Goal: Find contact information: Find contact information

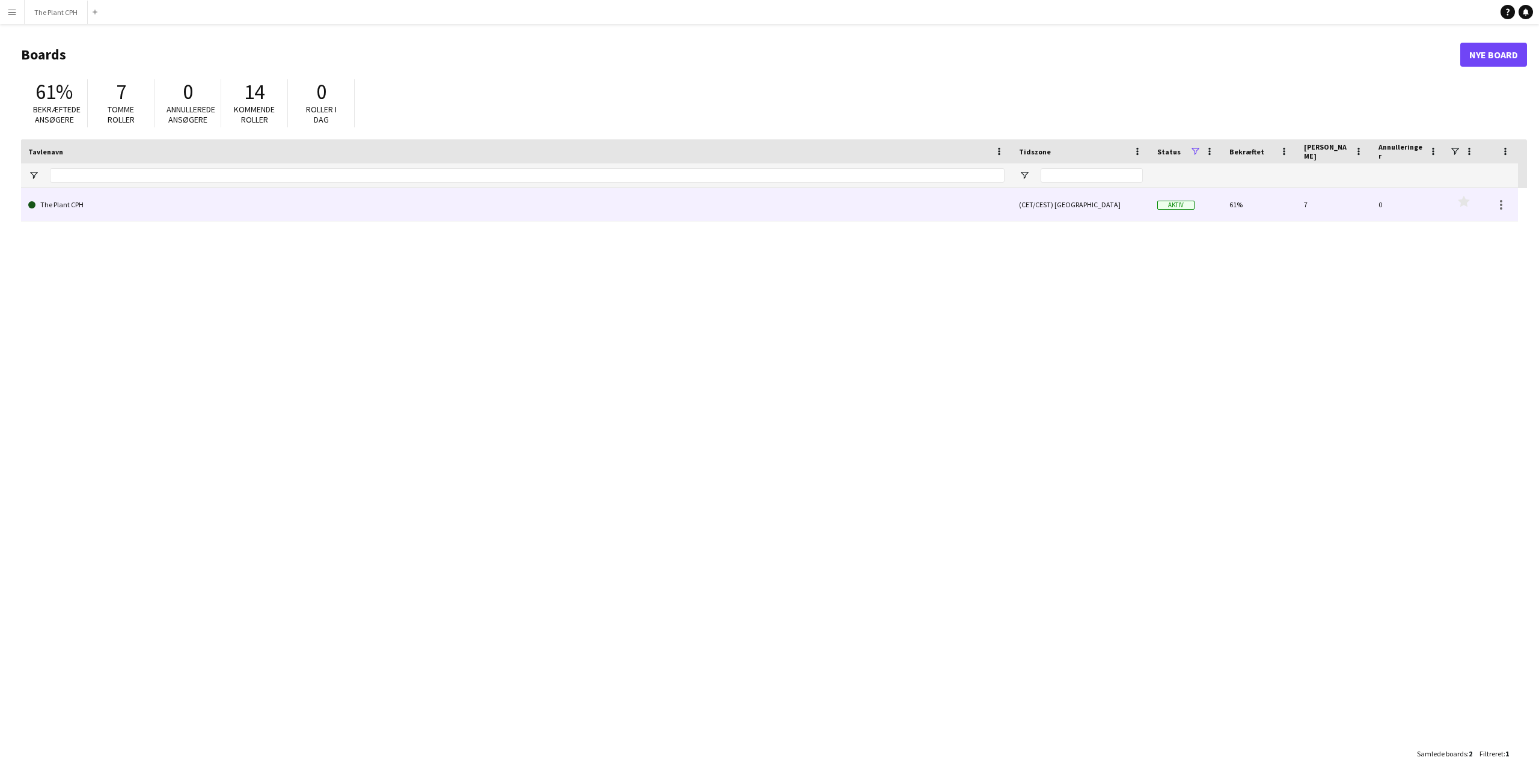
click at [45, 204] on link "The Plant CPH" at bounding box center [517, 205] width 977 height 34
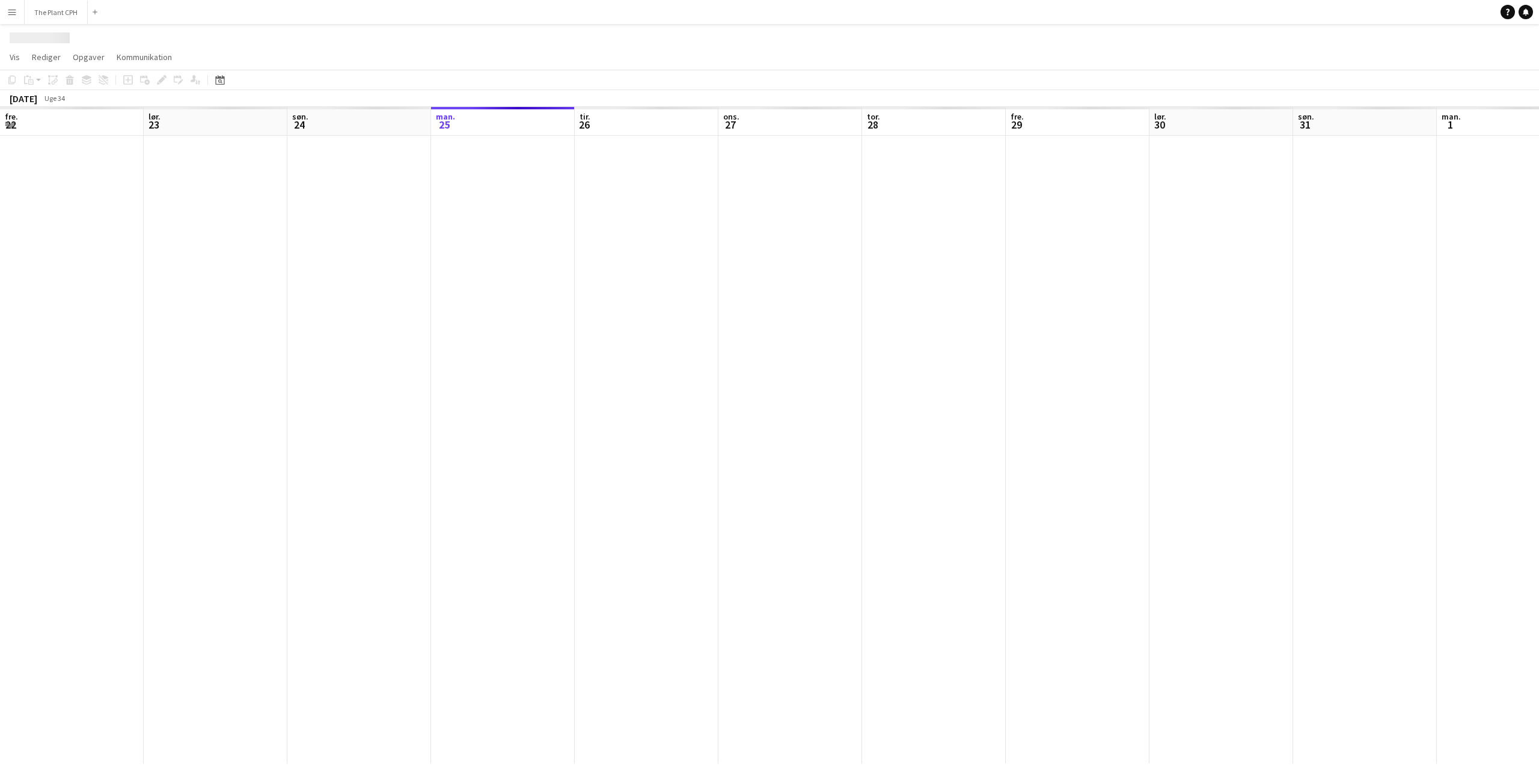
scroll to position [0, 288]
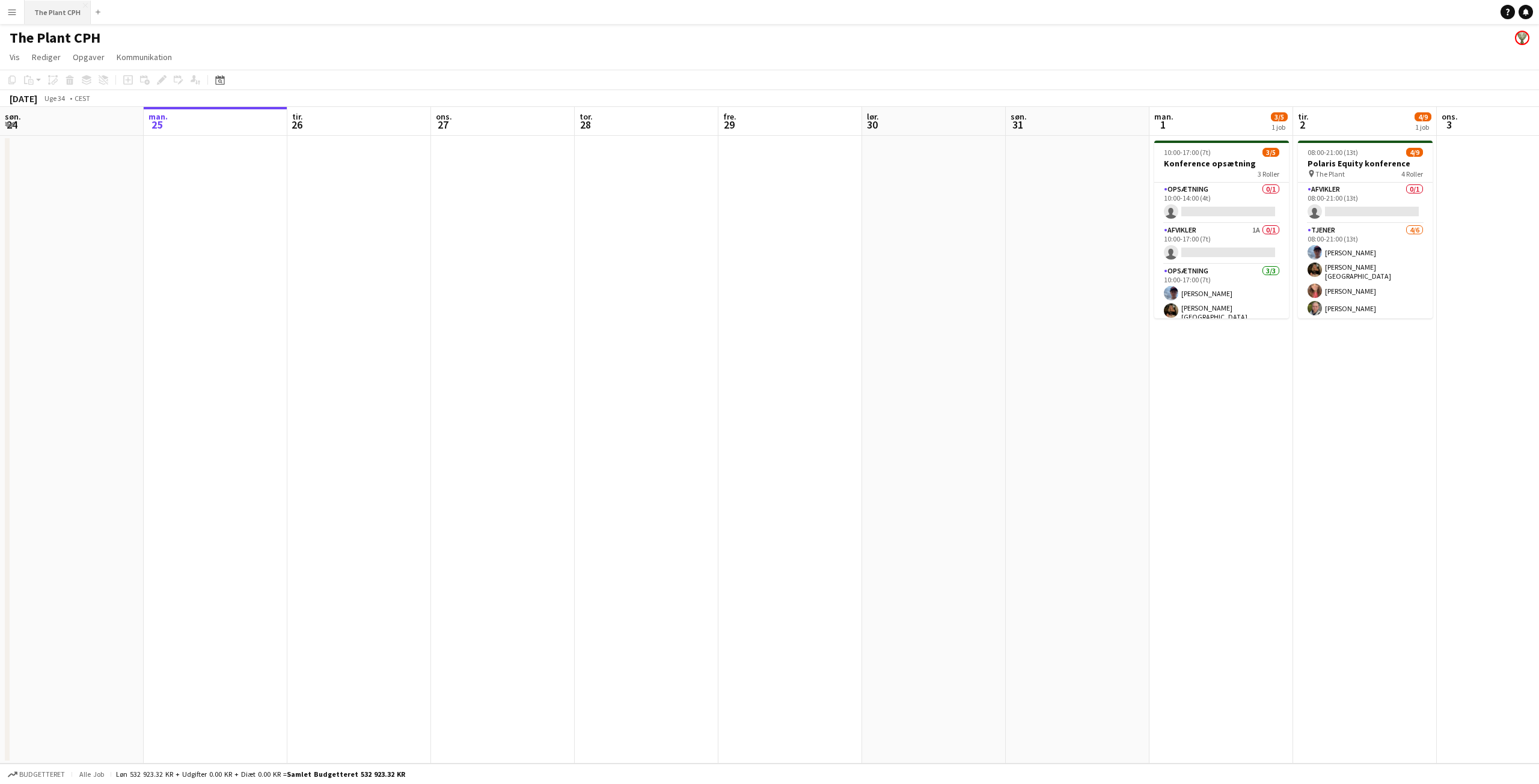
click at [53, 14] on button "The Plant CPH Luk" at bounding box center [58, 12] width 66 height 23
click at [12, 15] on app-icon "Menu" at bounding box center [12, 12] width 10 height 10
click at [52, 67] on div "Arbejdsstyrke Arbejdsstyrke" at bounding box center [61, 66] width 120 height 24
click at [144, 64] on link "Min arbejdsstyrke" at bounding box center [181, 66] width 120 height 24
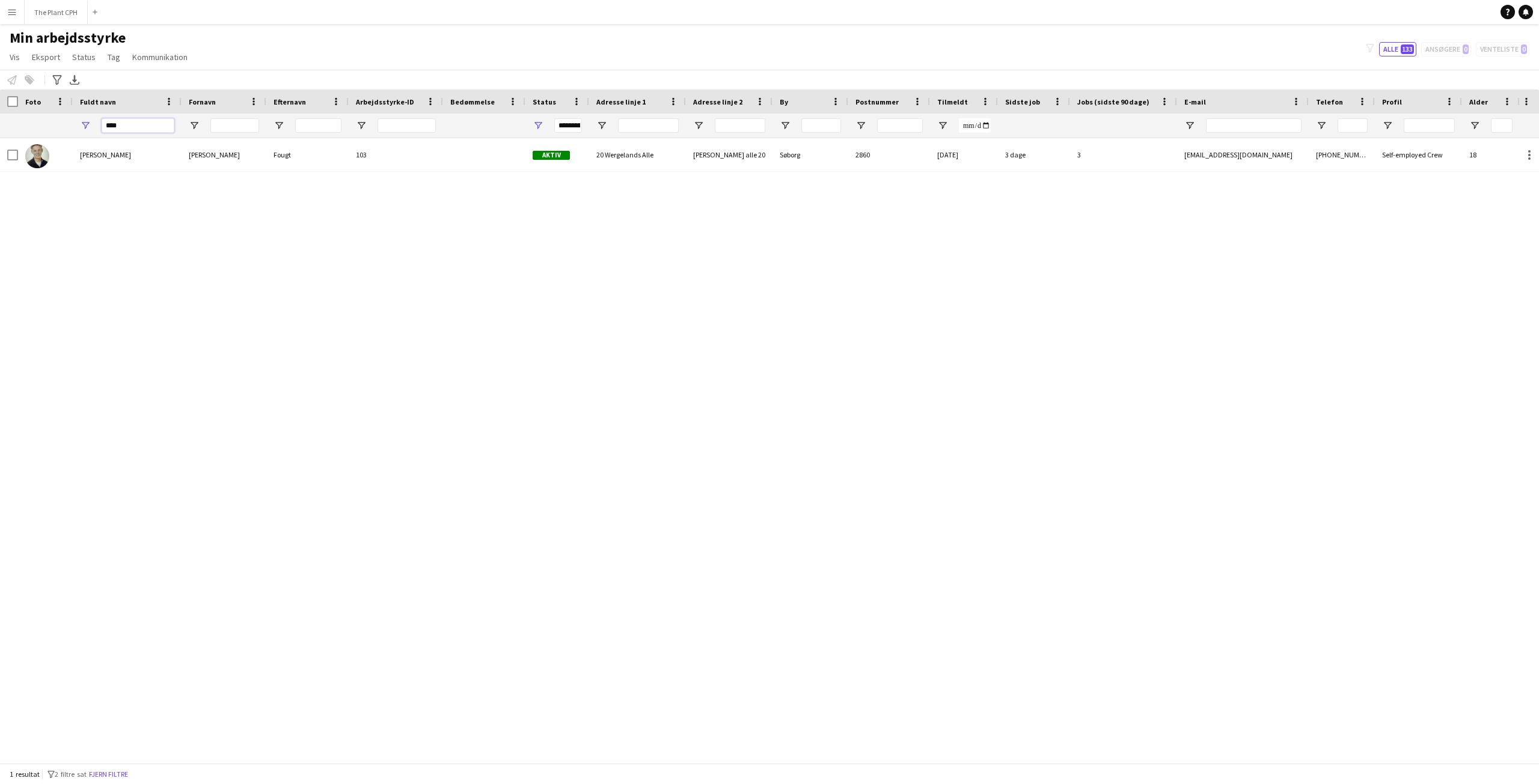
click at [137, 125] on input "****" at bounding box center [137, 125] width 73 height 14
paste input "**********"
click at [118, 228] on div "[PERSON_NAME] [PERSON_NAME] 103 Aktiv 20 Wergelands Alle [PERSON_NAME] alle 20 …" at bounding box center [758, 446] width 1517 height 616
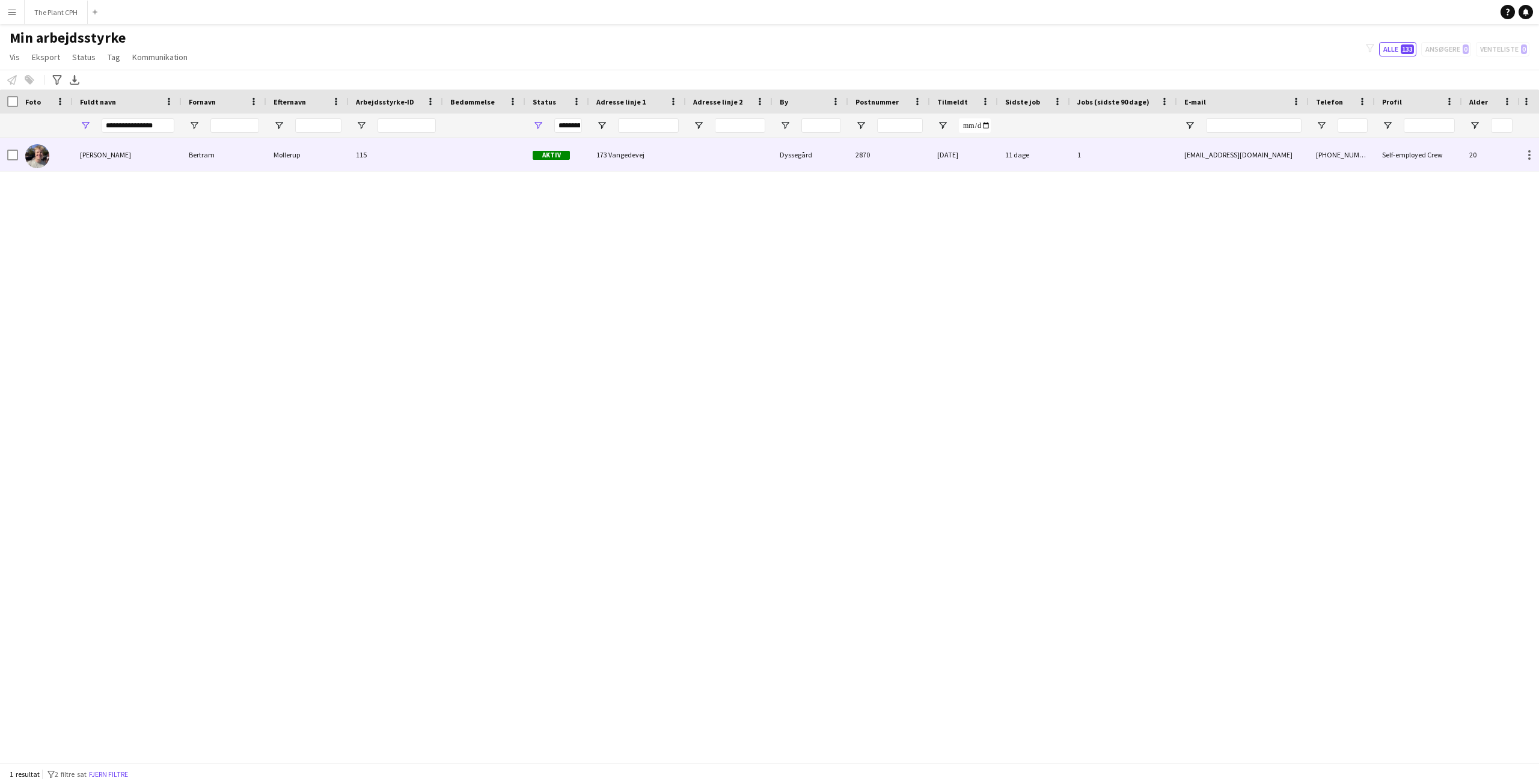
click at [107, 155] on span "[PERSON_NAME]" at bounding box center [105, 154] width 51 height 9
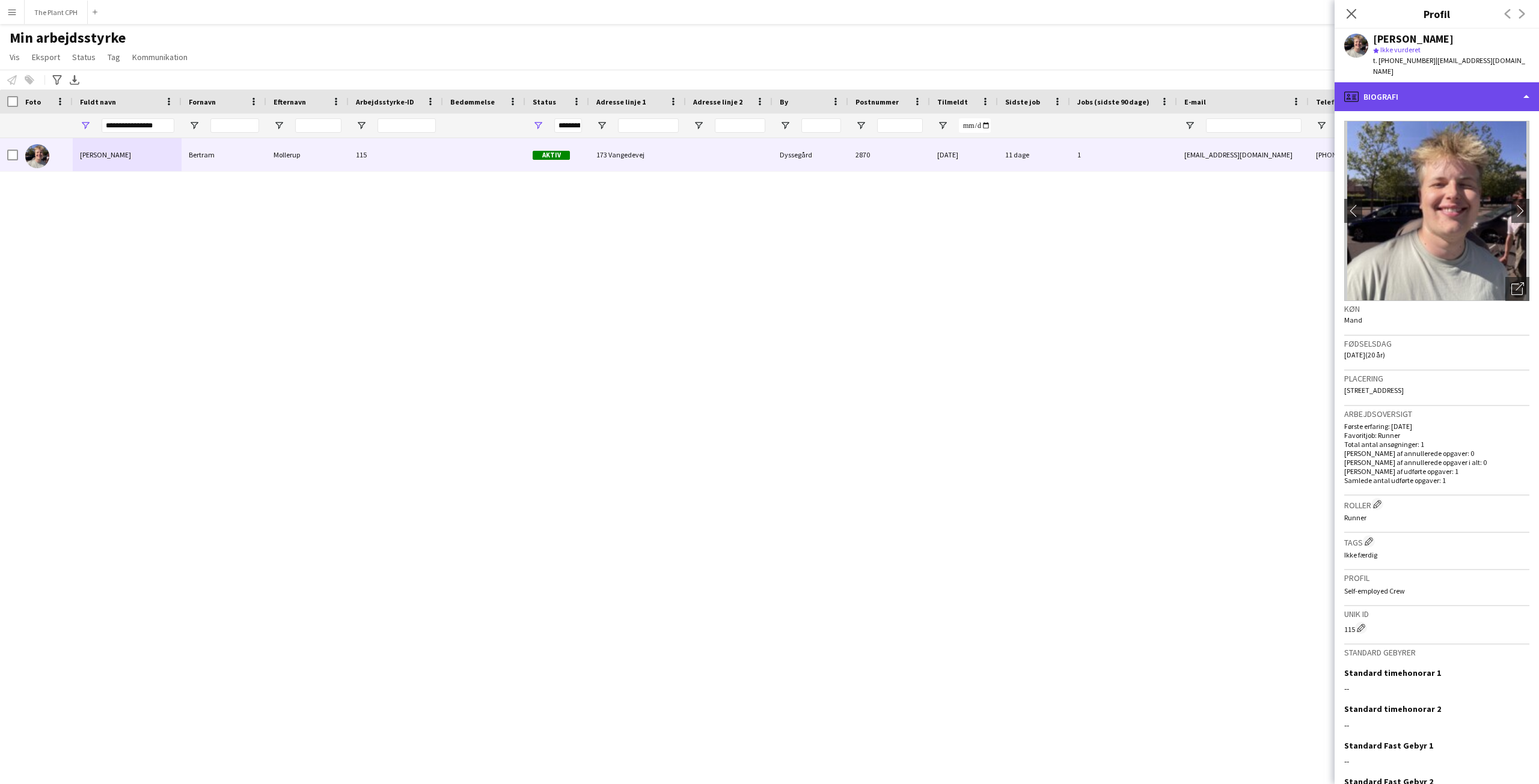
click at [1509, 82] on div "profile Biografi" at bounding box center [1437, 97] width 204 height 29
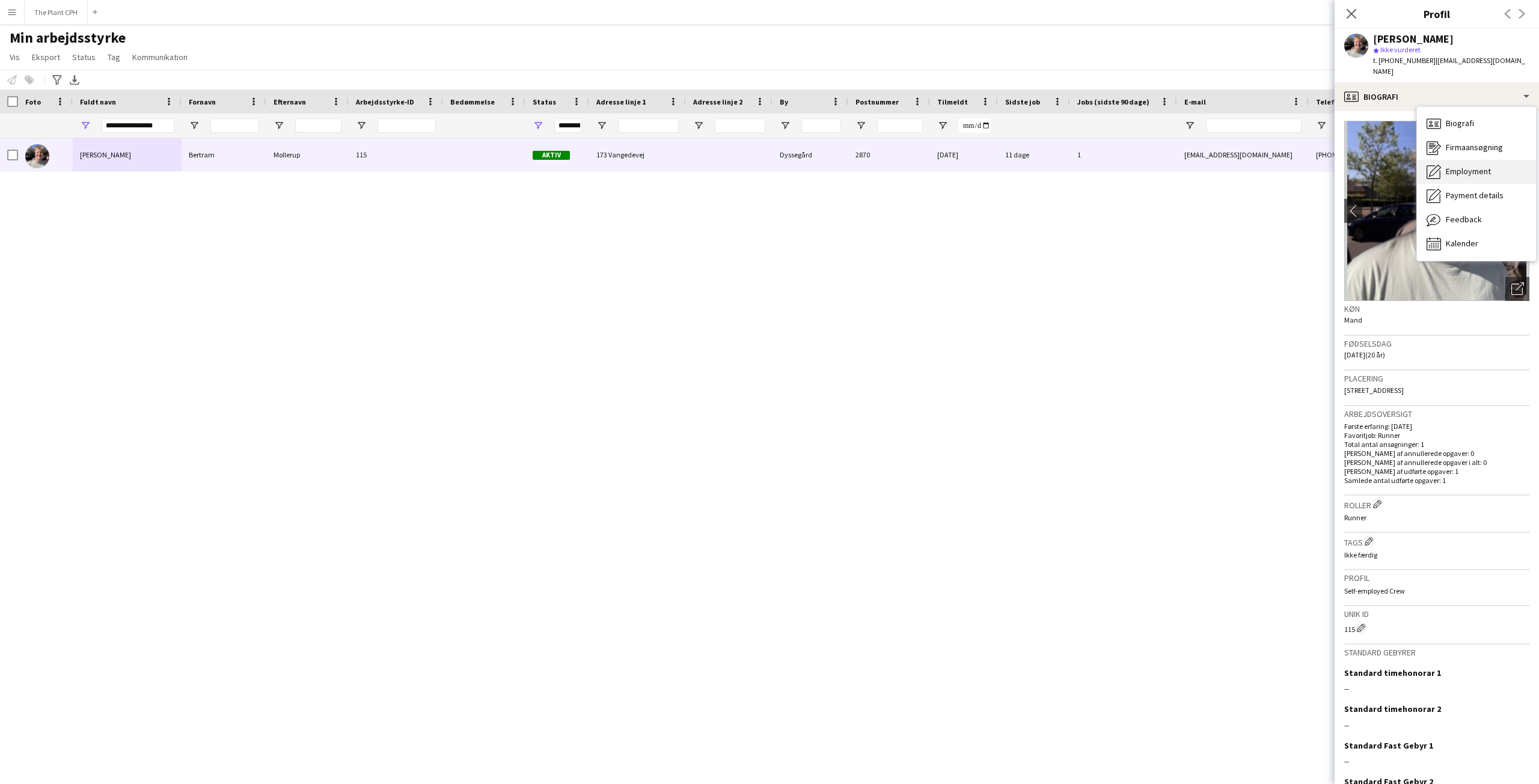
click at [1470, 166] on span "Employment" at bounding box center [1469, 170] width 45 height 11
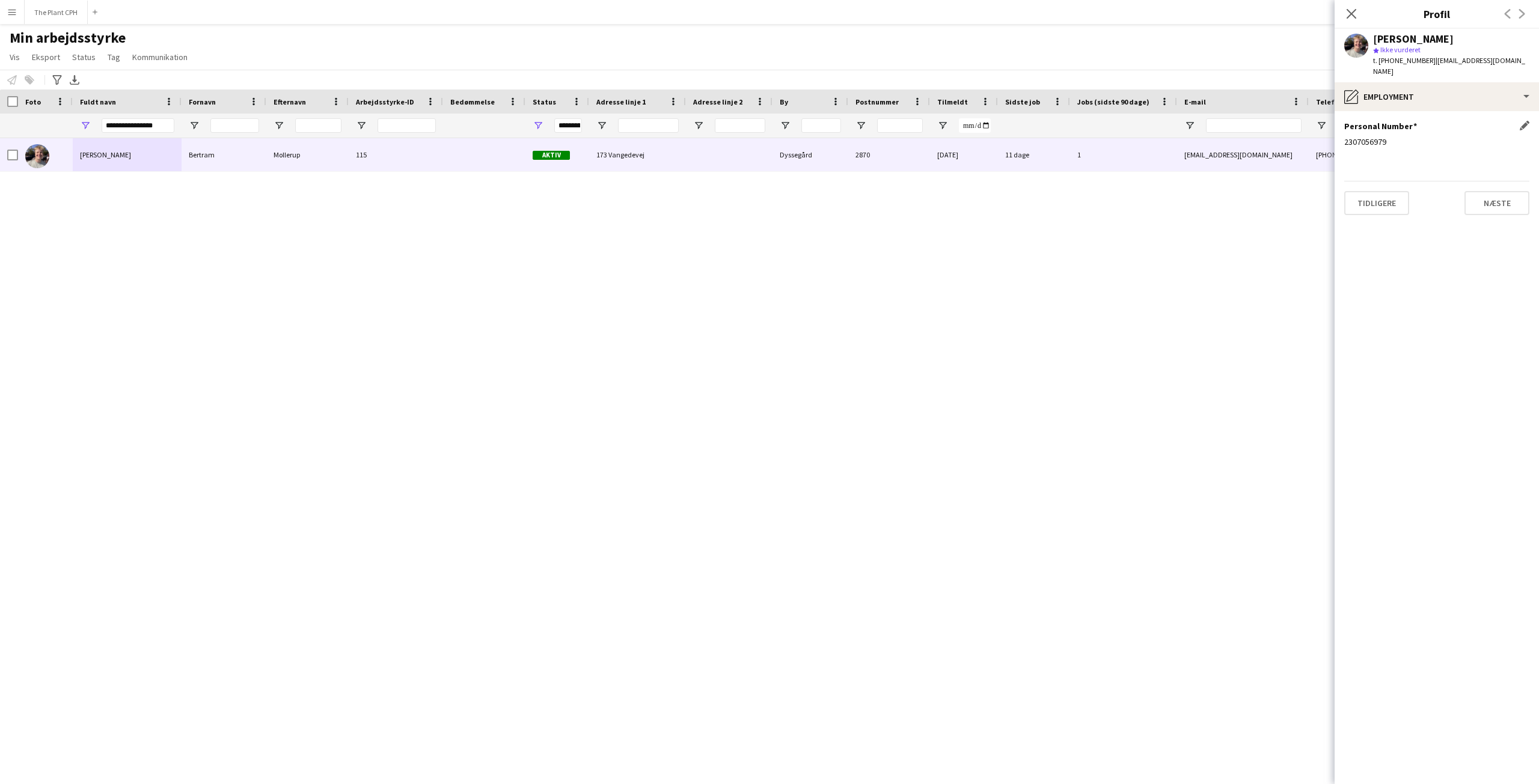
click at [1374, 137] on div "2307056979" at bounding box center [1437, 142] width 185 height 11
copy div "2307056979"
click at [1401, 37] on div "[PERSON_NAME]" at bounding box center [1414, 39] width 80 height 11
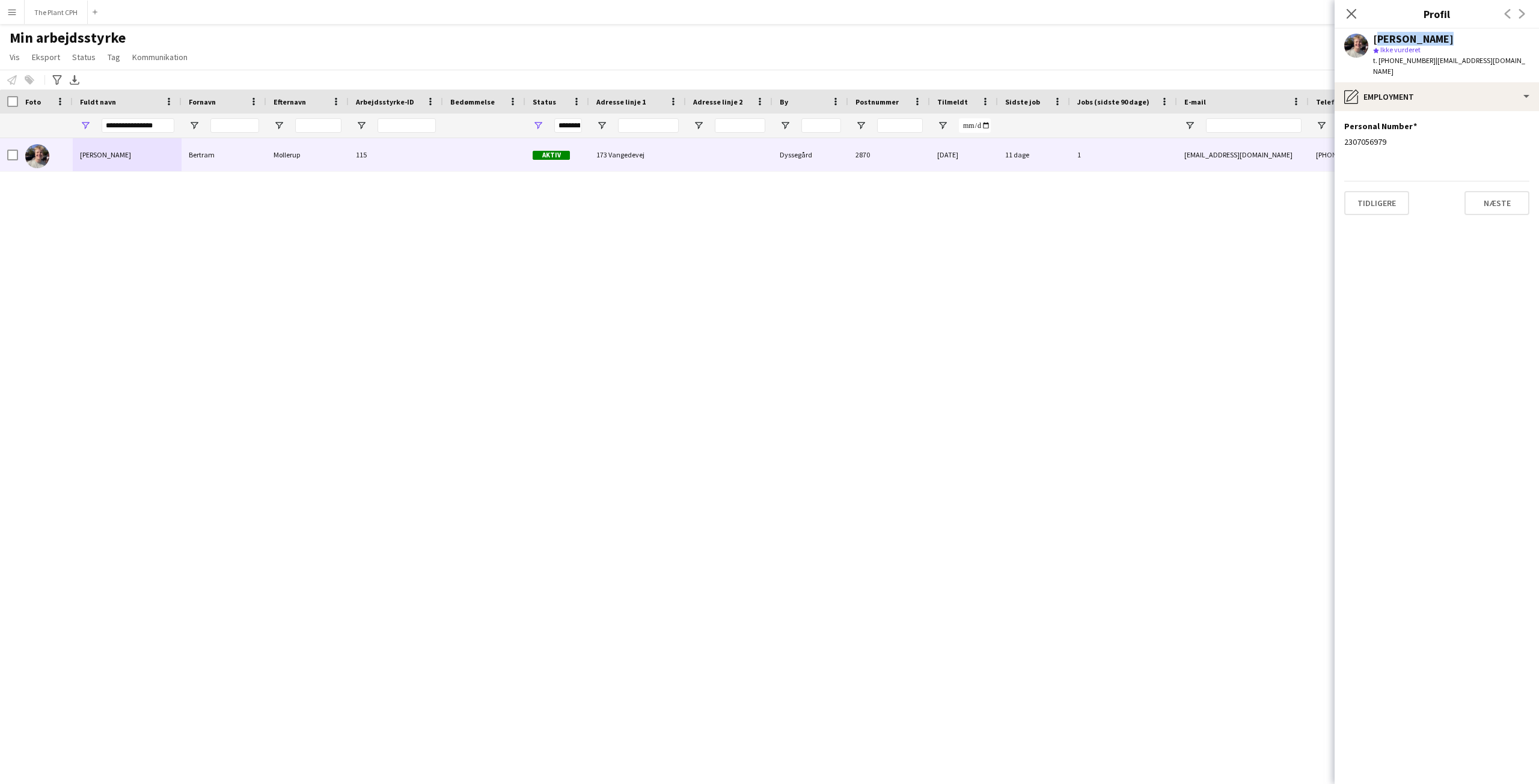
click at [1401, 37] on div "[PERSON_NAME]" at bounding box center [1414, 39] width 80 height 11
copy div "[PERSON_NAME]"
click at [1452, 61] on span "| [EMAIL_ADDRESS][DOMAIN_NAME]" at bounding box center [1450, 66] width 152 height 20
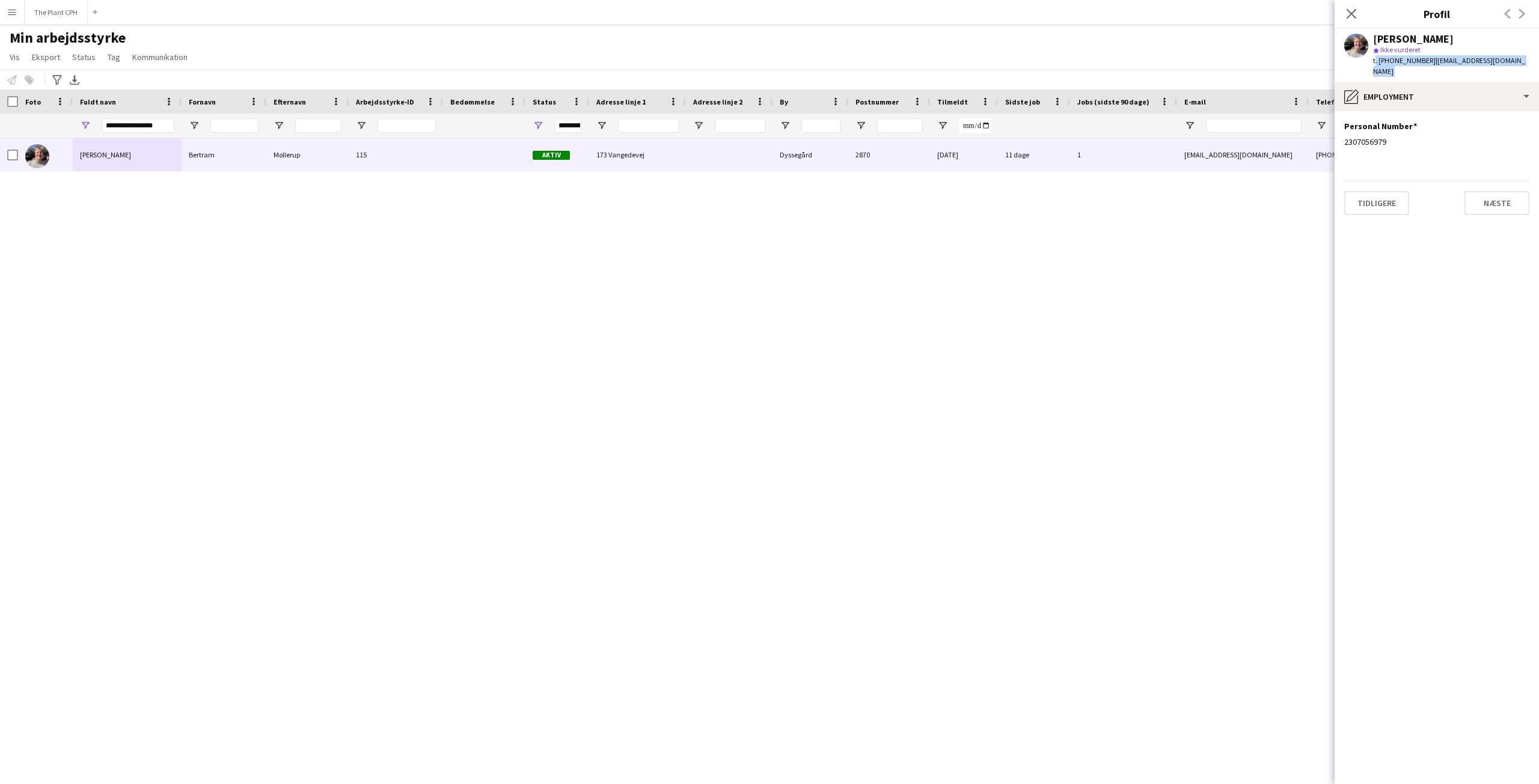
click at [1452, 61] on span "| [EMAIL_ADDRESS][DOMAIN_NAME]" at bounding box center [1450, 66] width 152 height 20
click at [1414, 64] on span "t. [PHONE_NUMBER]" at bounding box center [1404, 60] width 63 height 9
click at [1423, 60] on span "| [EMAIL_ADDRESS][DOMAIN_NAME]" at bounding box center [1450, 66] width 152 height 20
drag, startPoint x: 1423, startPoint y: 59, endPoint x: 1519, endPoint y: 62, distance: 96.0
click at [1519, 62] on div "[PERSON_NAME] star Ikke vurderet t. [PHONE_NUMBER] | [EMAIL_ADDRESS][DOMAIN_NAM…" at bounding box center [1437, 56] width 204 height 54
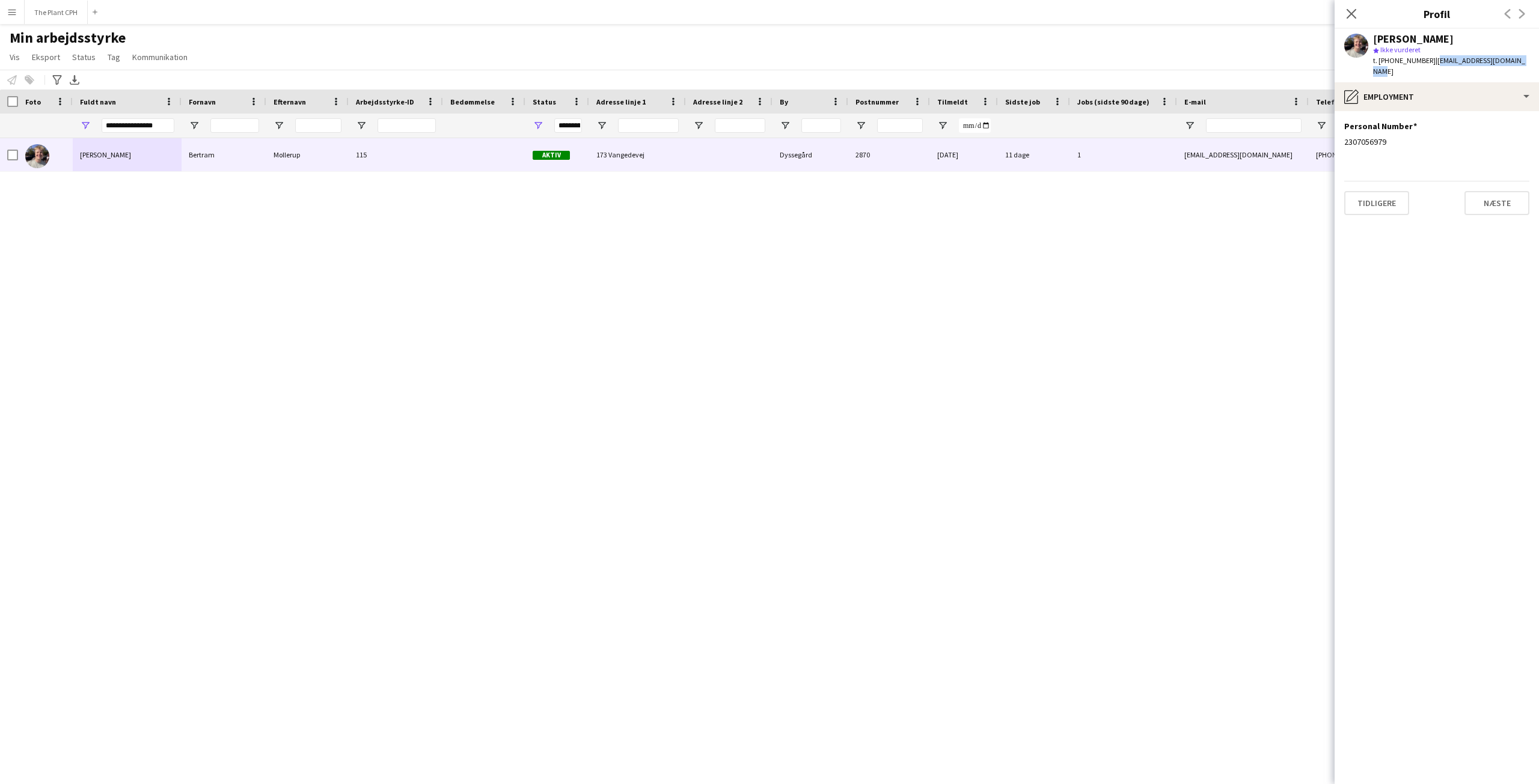
copy span "[EMAIL_ADDRESS][DOMAIN_NAME]"
drag, startPoint x: 1526, startPoint y: 84, endPoint x: 1507, endPoint y: 100, distance: 24.8
click at [1526, 84] on div "pencil4 Employment" at bounding box center [1437, 97] width 204 height 29
click at [1468, 190] on span "Payment details" at bounding box center [1475, 195] width 58 height 11
click at [1352, 173] on div "0111" at bounding box center [1437, 178] width 185 height 11
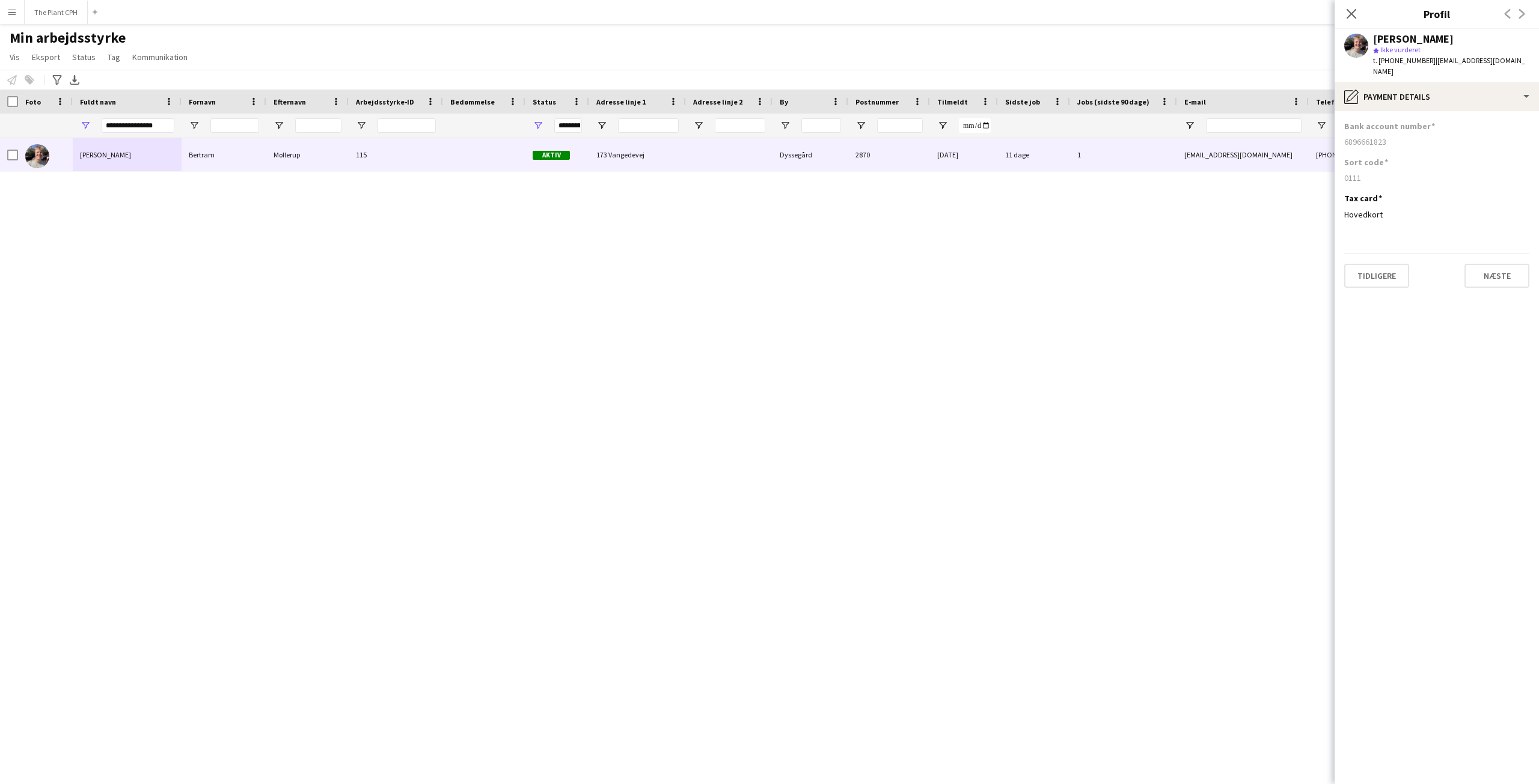
click at [1352, 173] on div "0111" at bounding box center [1437, 178] width 185 height 11
copy div "0111"
click at [1364, 137] on div "6896661823" at bounding box center [1437, 142] width 185 height 11
copy div "6896661823"
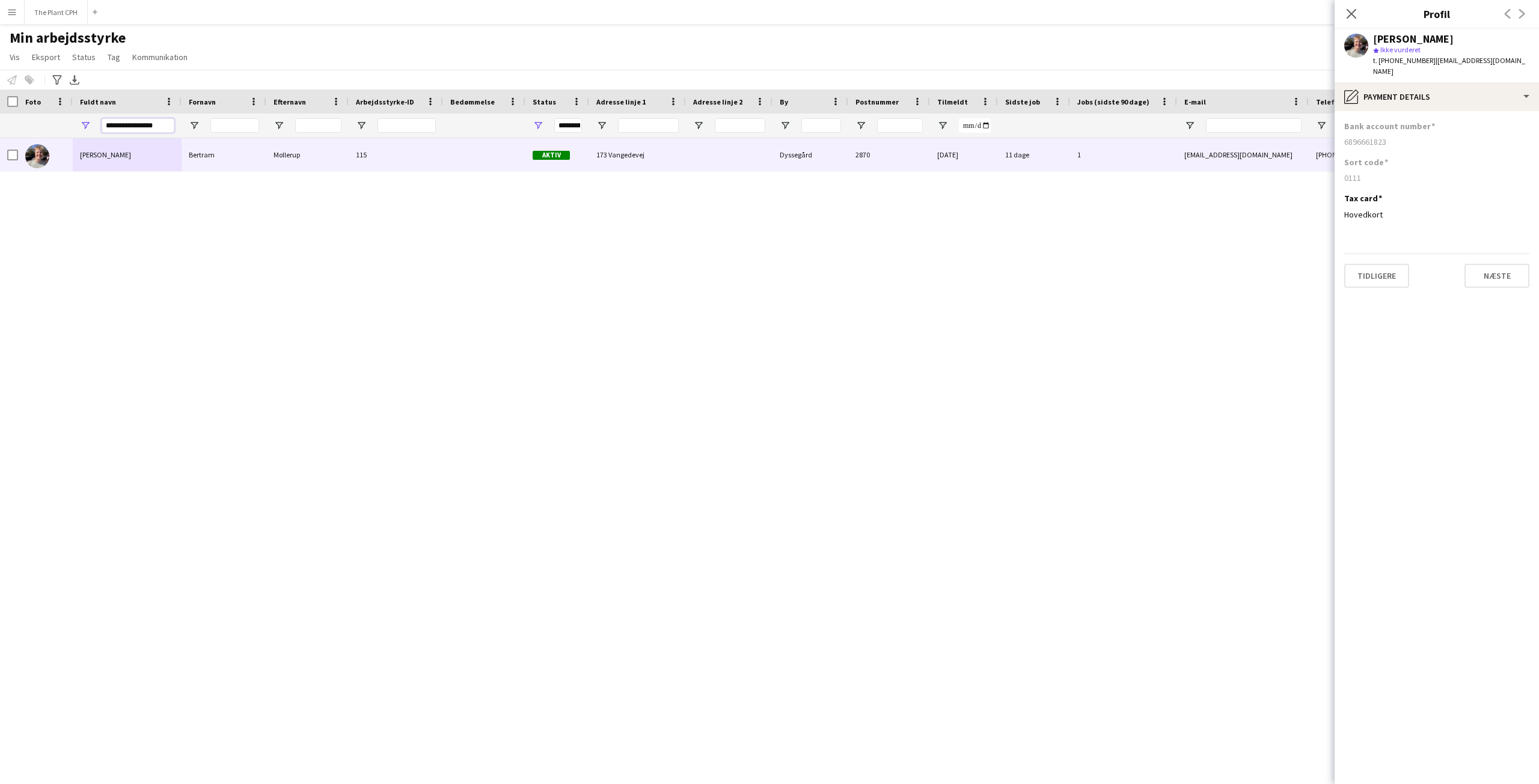
click at [149, 125] on input "**********" at bounding box center [137, 125] width 73 height 14
paste input "Fuldt navn Filter Input"
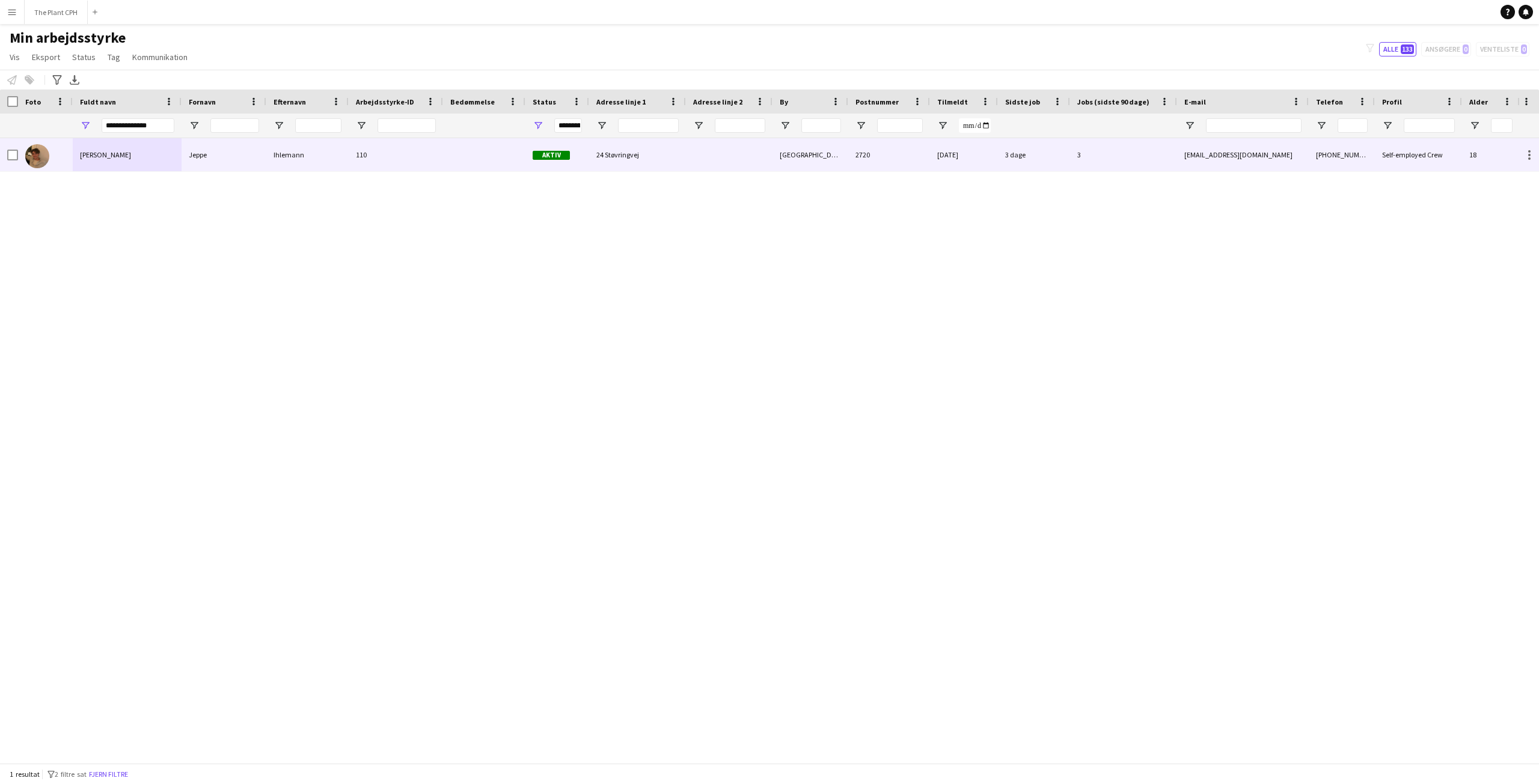
click at [104, 156] on span "[PERSON_NAME]" at bounding box center [105, 154] width 51 height 9
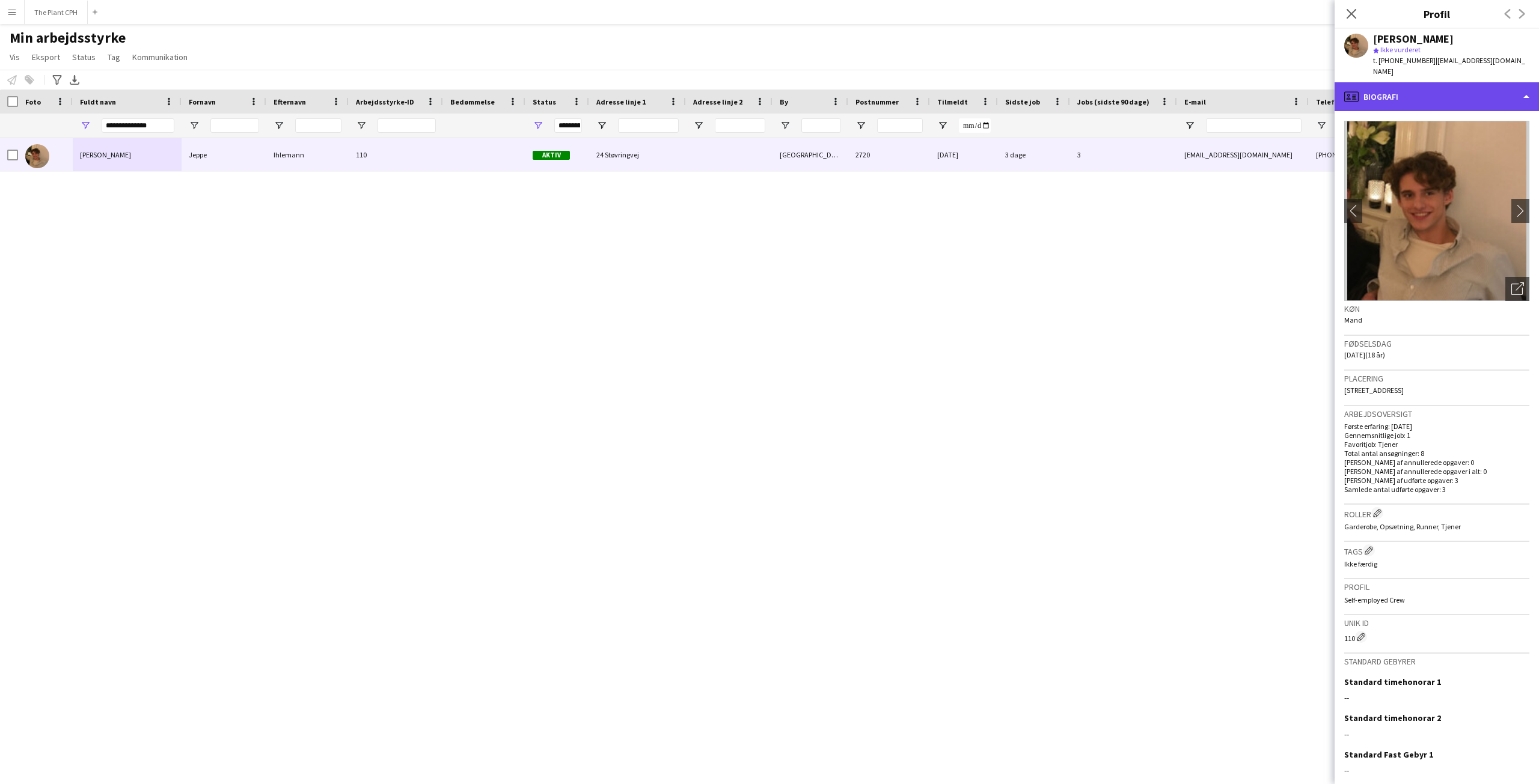
click at [1392, 84] on div "profile Biografi" at bounding box center [1437, 97] width 204 height 29
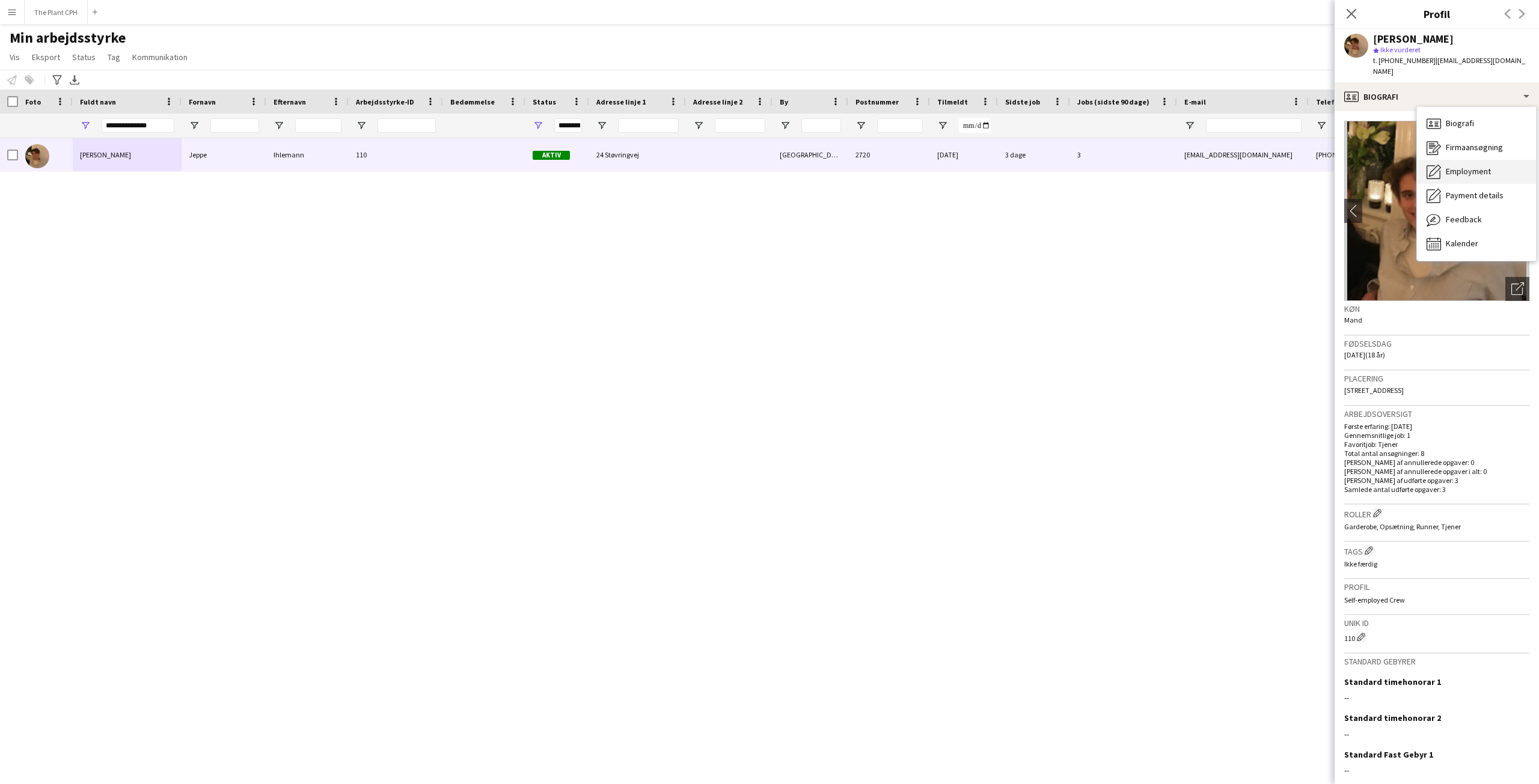
click at [1476, 166] on span "Employment" at bounding box center [1469, 170] width 45 height 11
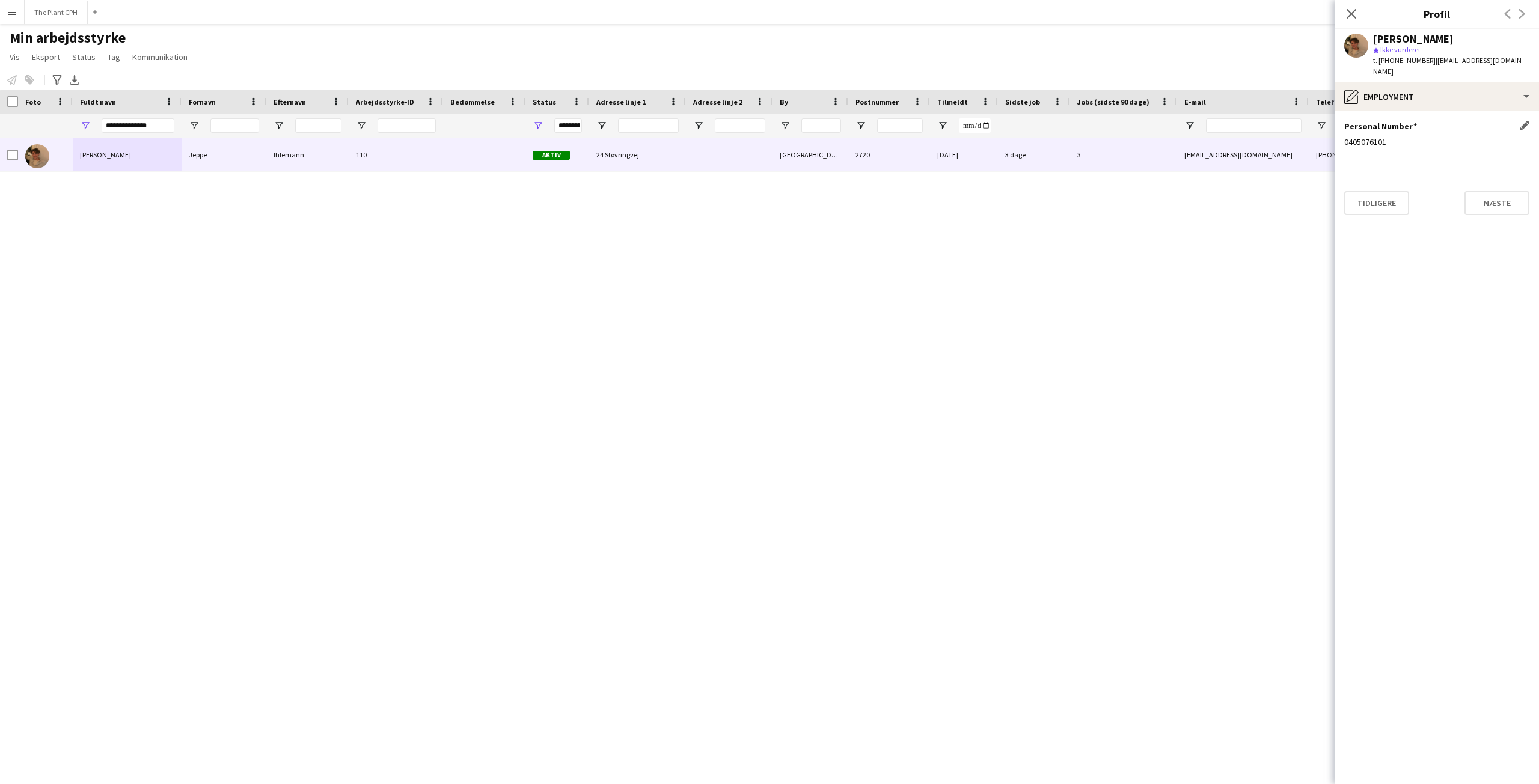
click at [1362, 137] on div "0405076101" at bounding box center [1437, 142] width 185 height 11
copy div "0405076101"
click at [1421, 41] on div "[PERSON_NAME]" at bounding box center [1414, 39] width 80 height 11
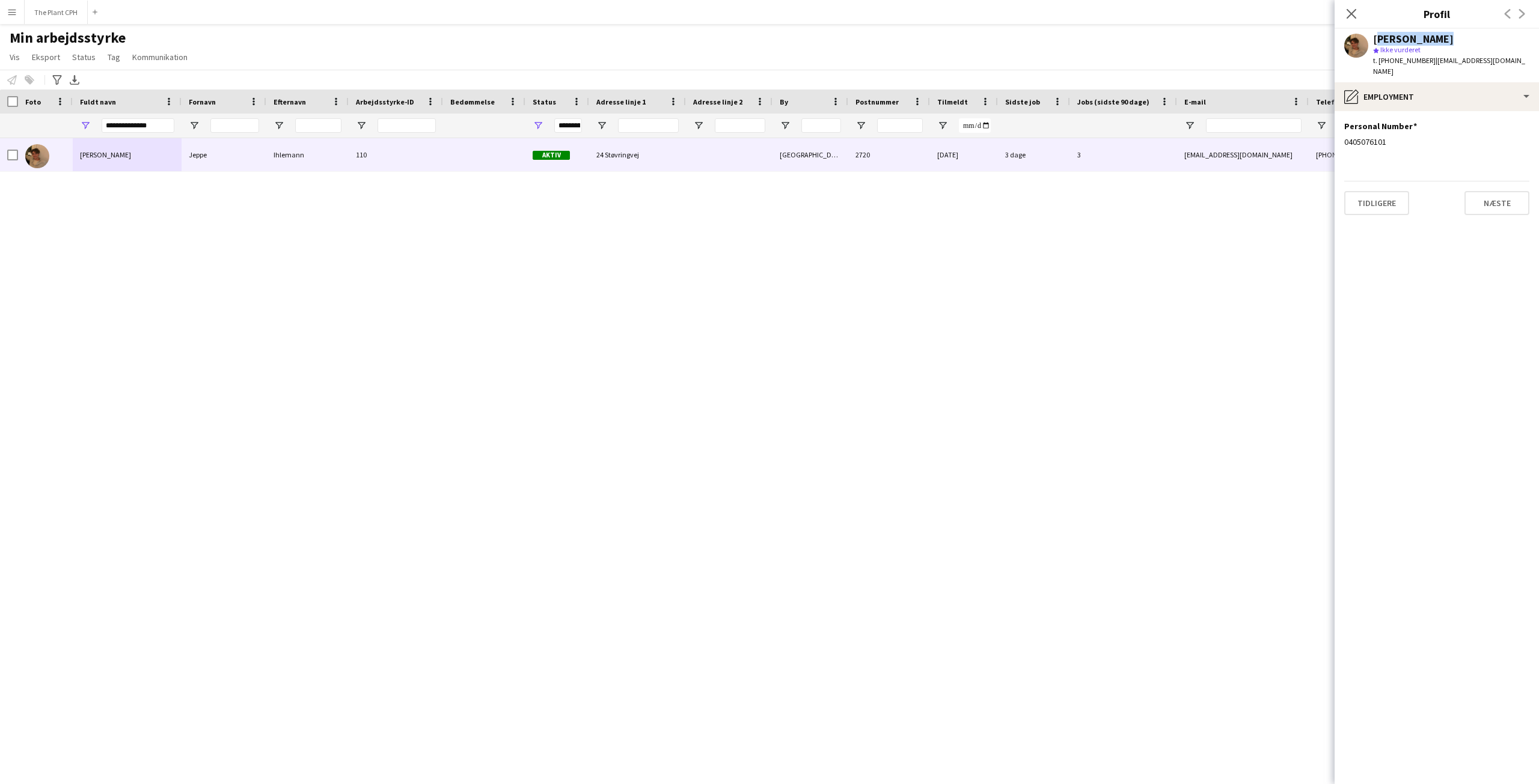
click at [1421, 41] on div "[PERSON_NAME]" at bounding box center [1414, 39] width 80 height 11
copy div "[PERSON_NAME]"
drag, startPoint x: 1509, startPoint y: 63, endPoint x: 1423, endPoint y: 67, distance: 86.1
click at [1423, 67] on div "[PERSON_NAME] star Ikke vurderet t. [PHONE_NUMBER] | [EMAIL_ADDRESS][DOMAIN_NAM…" at bounding box center [1437, 56] width 204 height 54
copy span "[EMAIL_ADDRESS][DOMAIN_NAME]"
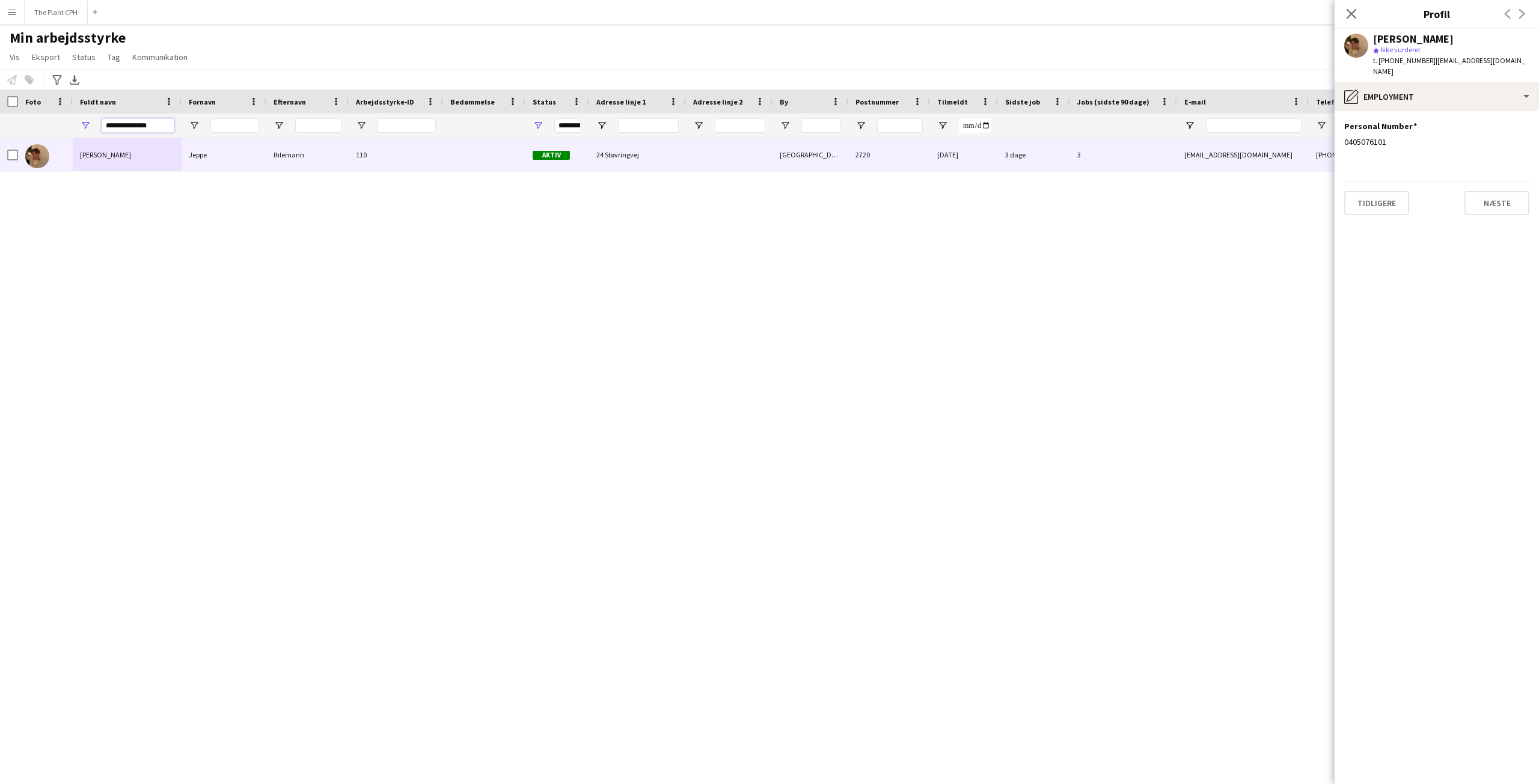
click at [162, 123] on input "**********" at bounding box center [137, 125] width 73 height 14
paste input "Fuldt navn Filter Input"
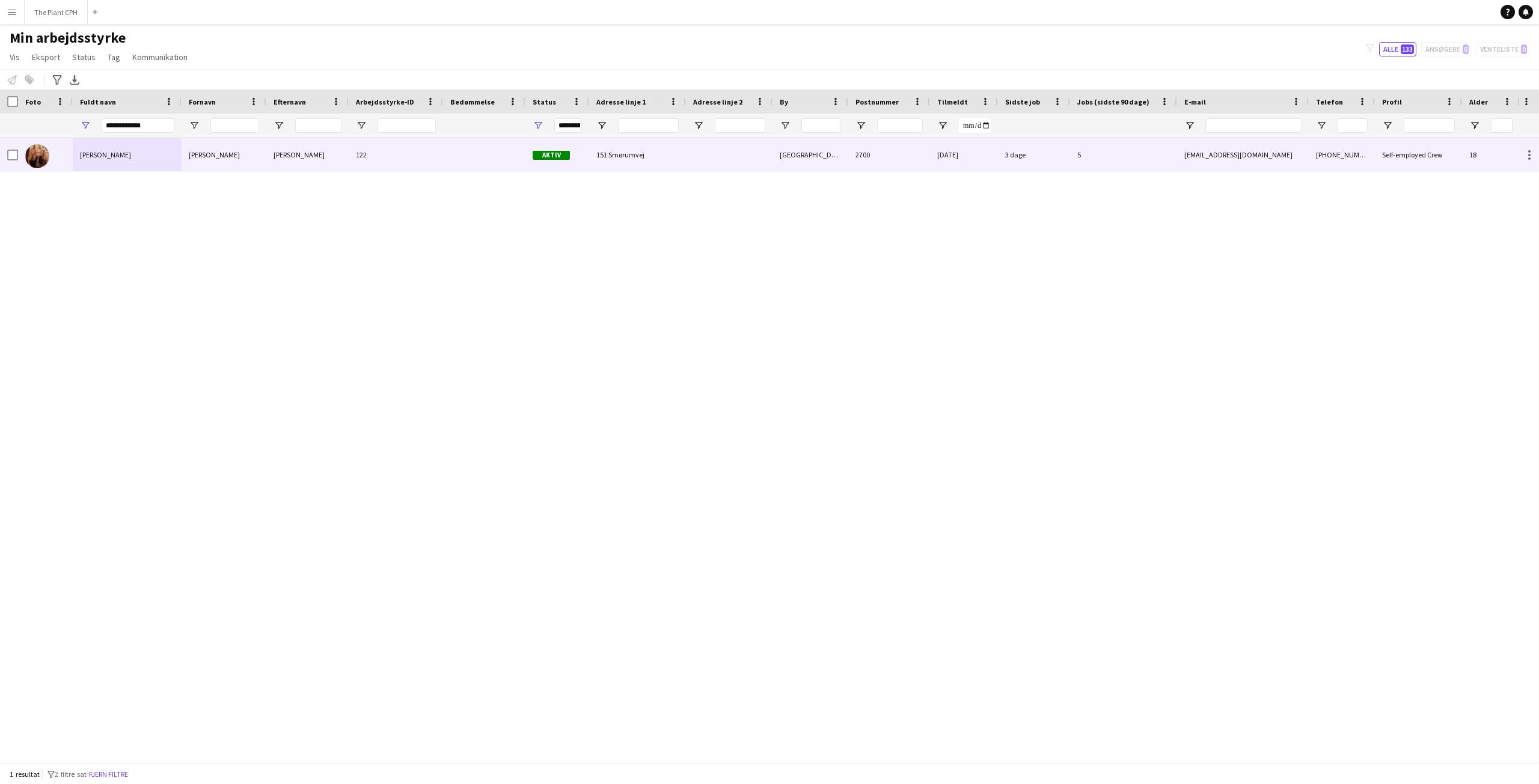
click at [138, 168] on div "[PERSON_NAME]" at bounding box center [127, 154] width 109 height 33
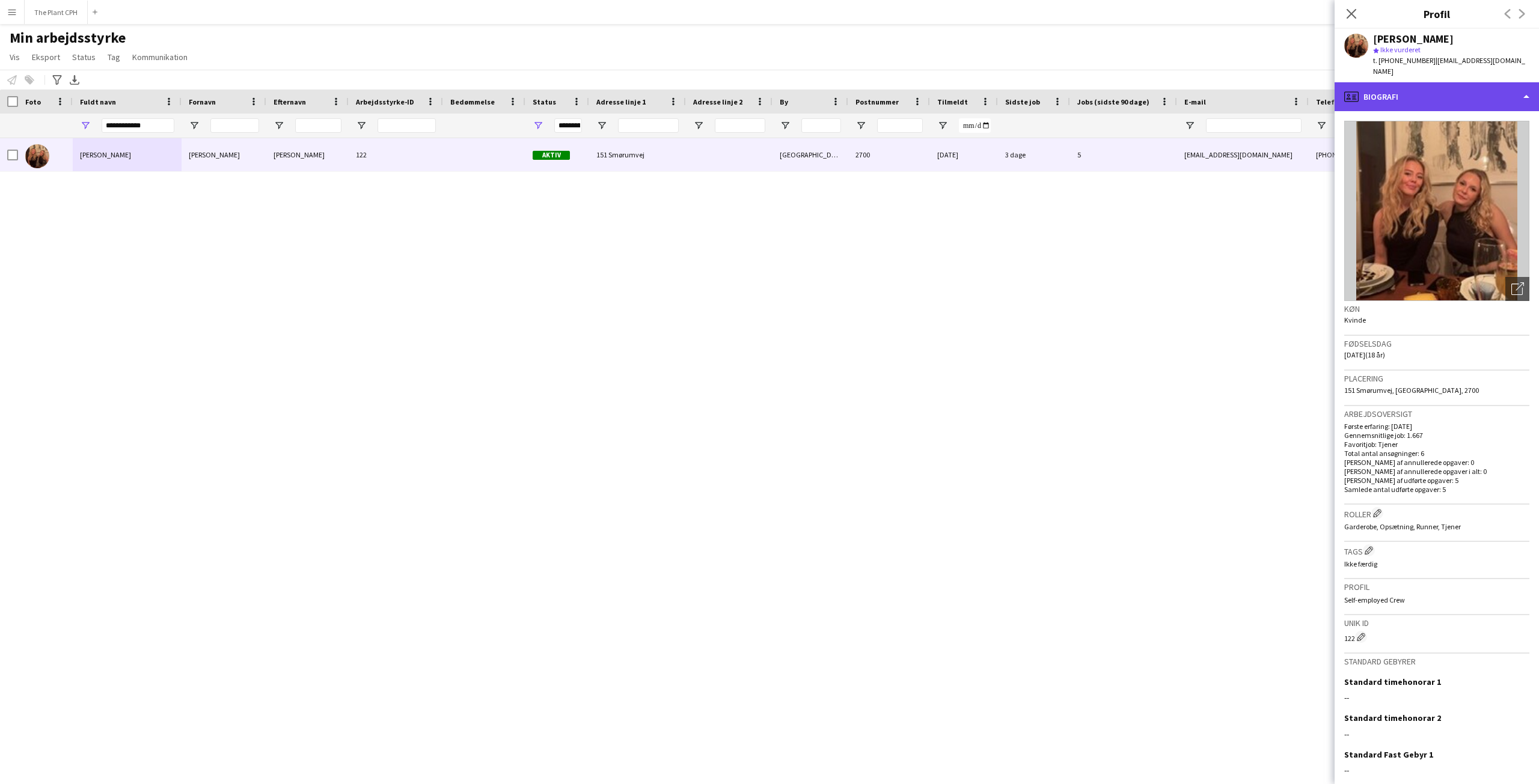
click at [1435, 82] on div "profile Biografi" at bounding box center [1437, 97] width 204 height 29
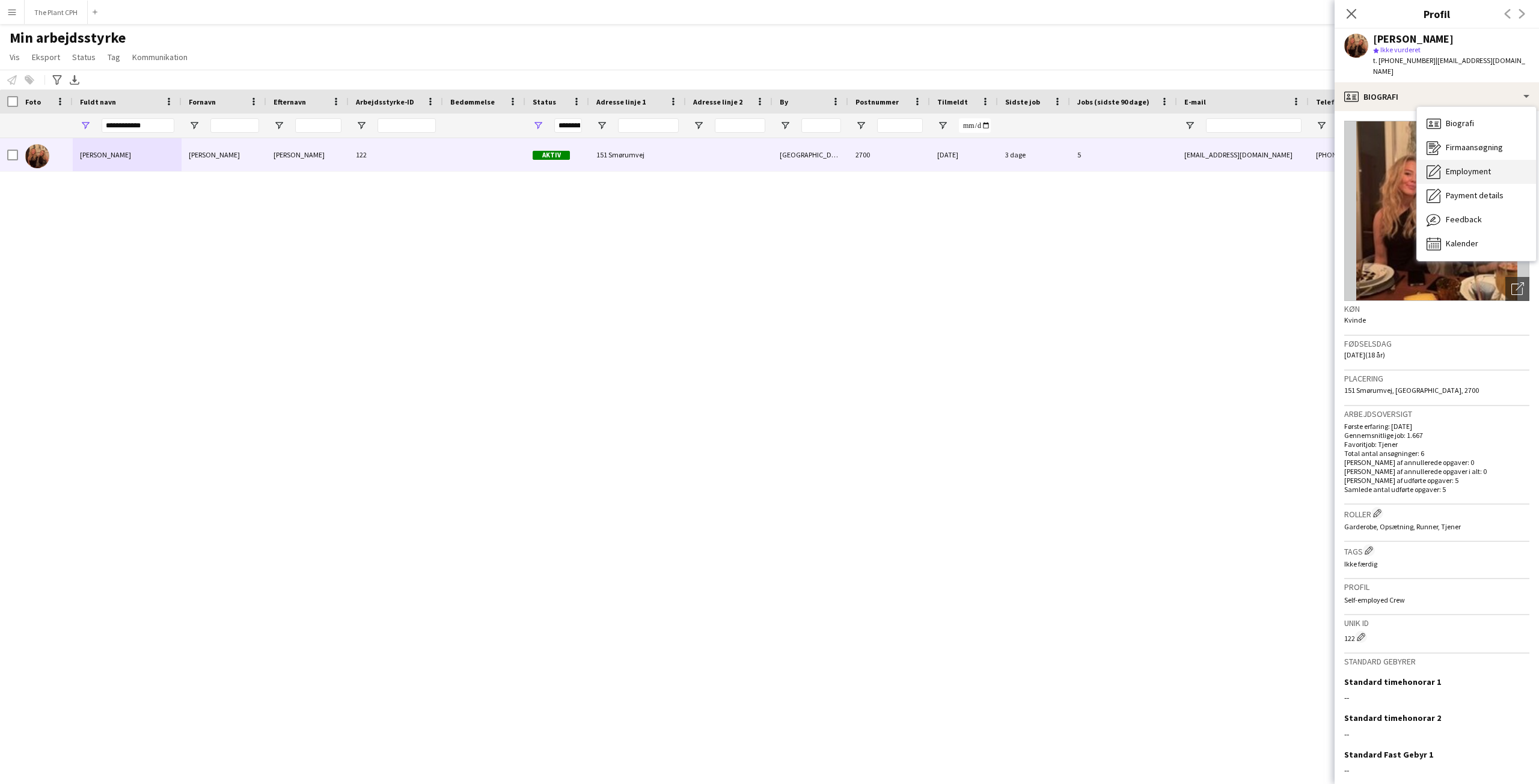
click at [1452, 166] on span "Employment" at bounding box center [1469, 170] width 45 height 11
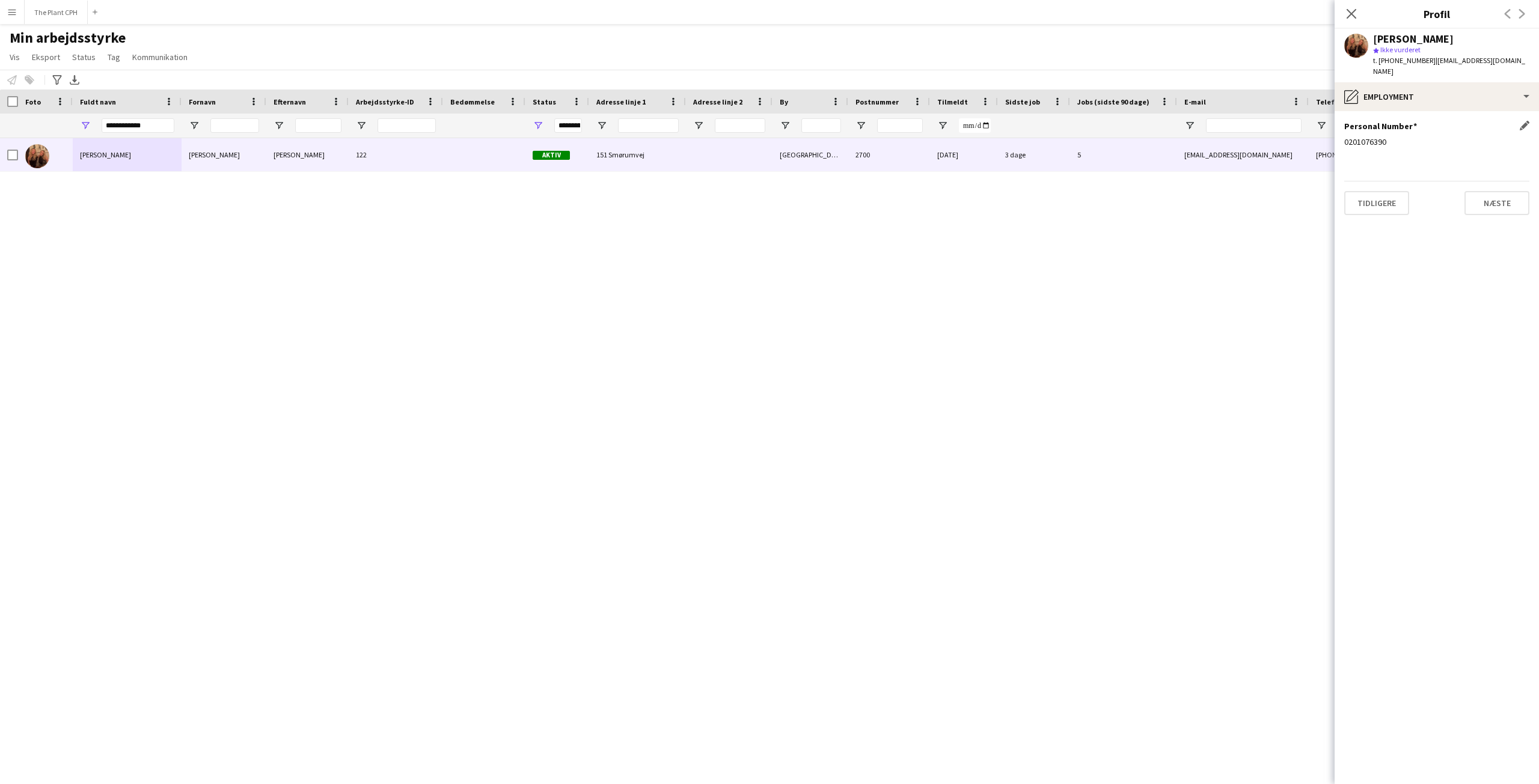
click at [1358, 137] on div "0201076390" at bounding box center [1437, 142] width 185 height 11
copy div "0201076390"
click at [1380, 44] on div "star Ikke vurderet" at bounding box center [1452, 49] width 156 height 11
click at [1386, 37] on div "[PERSON_NAME]" at bounding box center [1414, 39] width 80 height 11
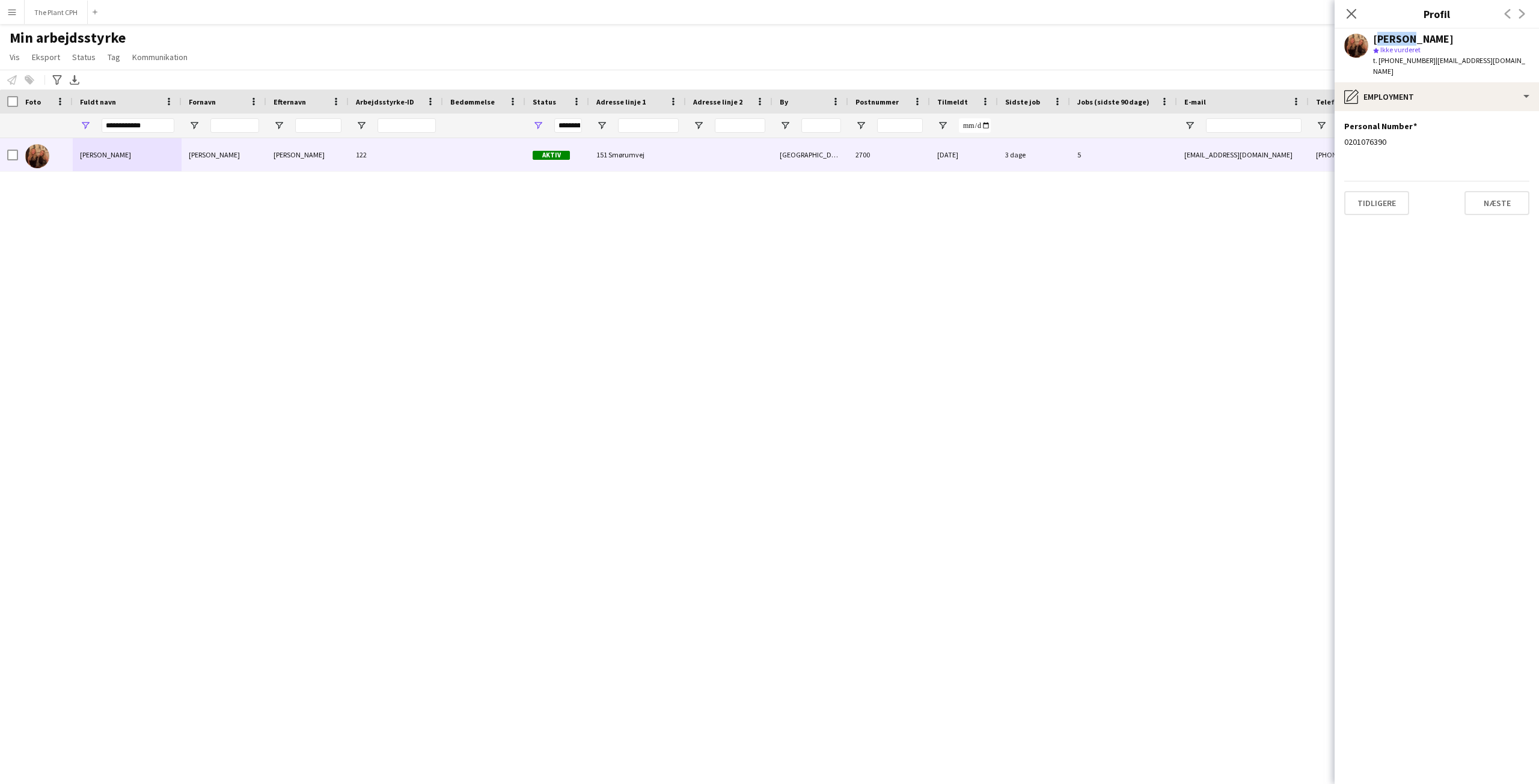
click at [1386, 37] on div "[PERSON_NAME]" at bounding box center [1414, 39] width 80 height 11
copy div "[PERSON_NAME]"
drag, startPoint x: 1423, startPoint y: 60, endPoint x: 1513, endPoint y: 58, distance: 90.0
click at [1513, 58] on div "[PERSON_NAME] star Ikke vurderet t. [PHONE_NUMBER] | [EMAIL_ADDRESS][DOMAIN_NAM…" at bounding box center [1437, 56] width 204 height 54
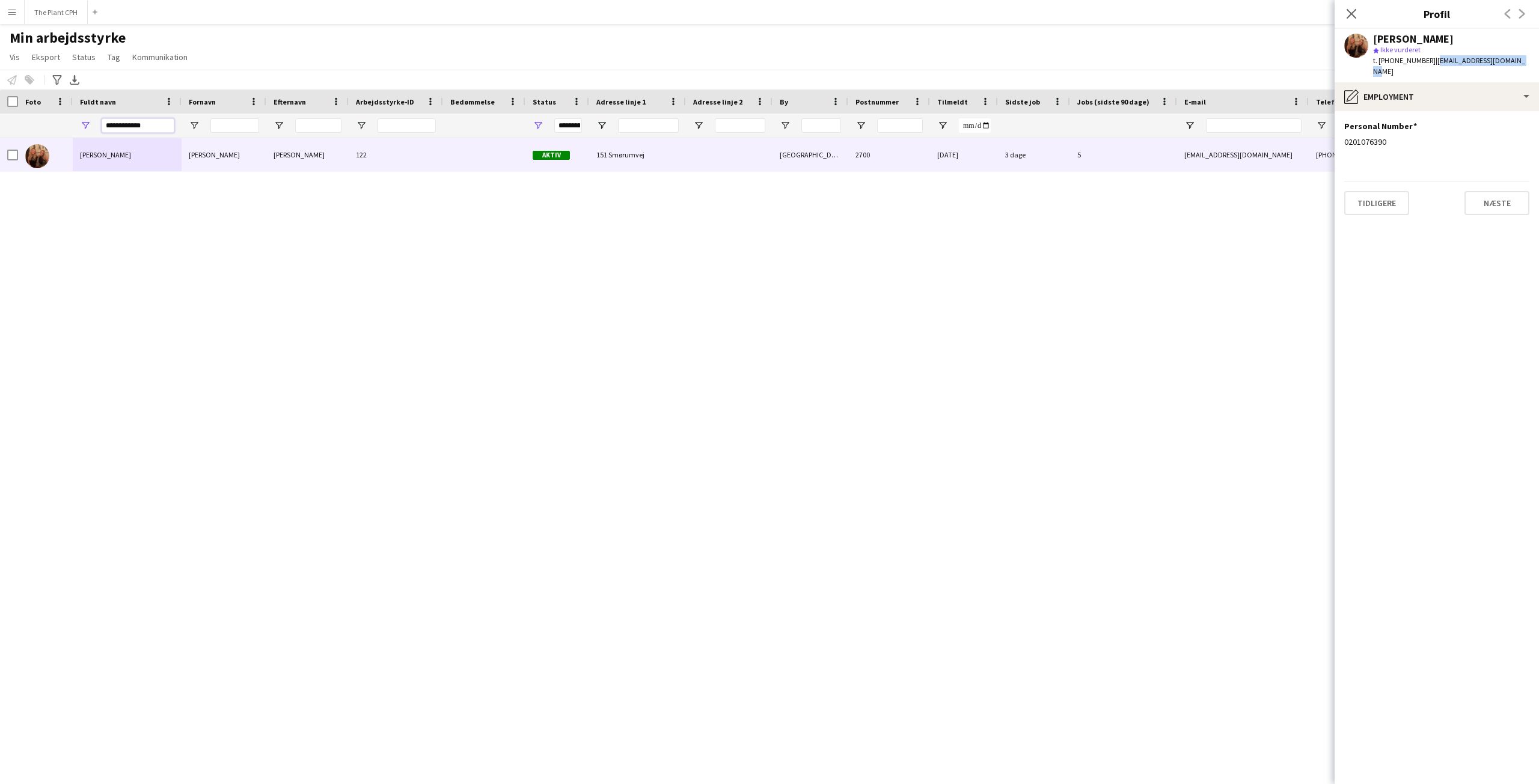
click at [155, 125] on input "**********" at bounding box center [137, 125] width 73 height 14
paste input "**"
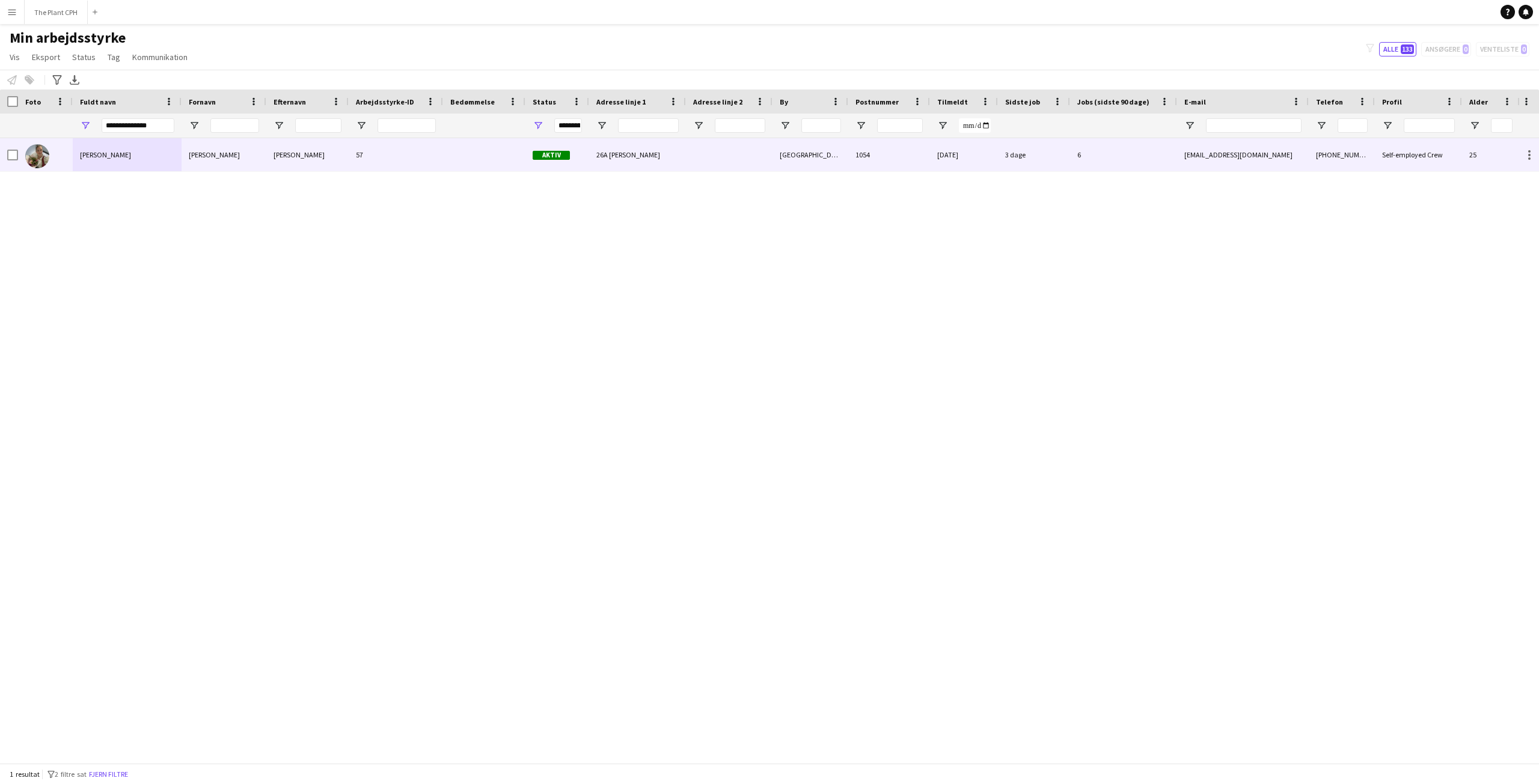
click at [117, 150] on span "[PERSON_NAME]" at bounding box center [105, 154] width 51 height 9
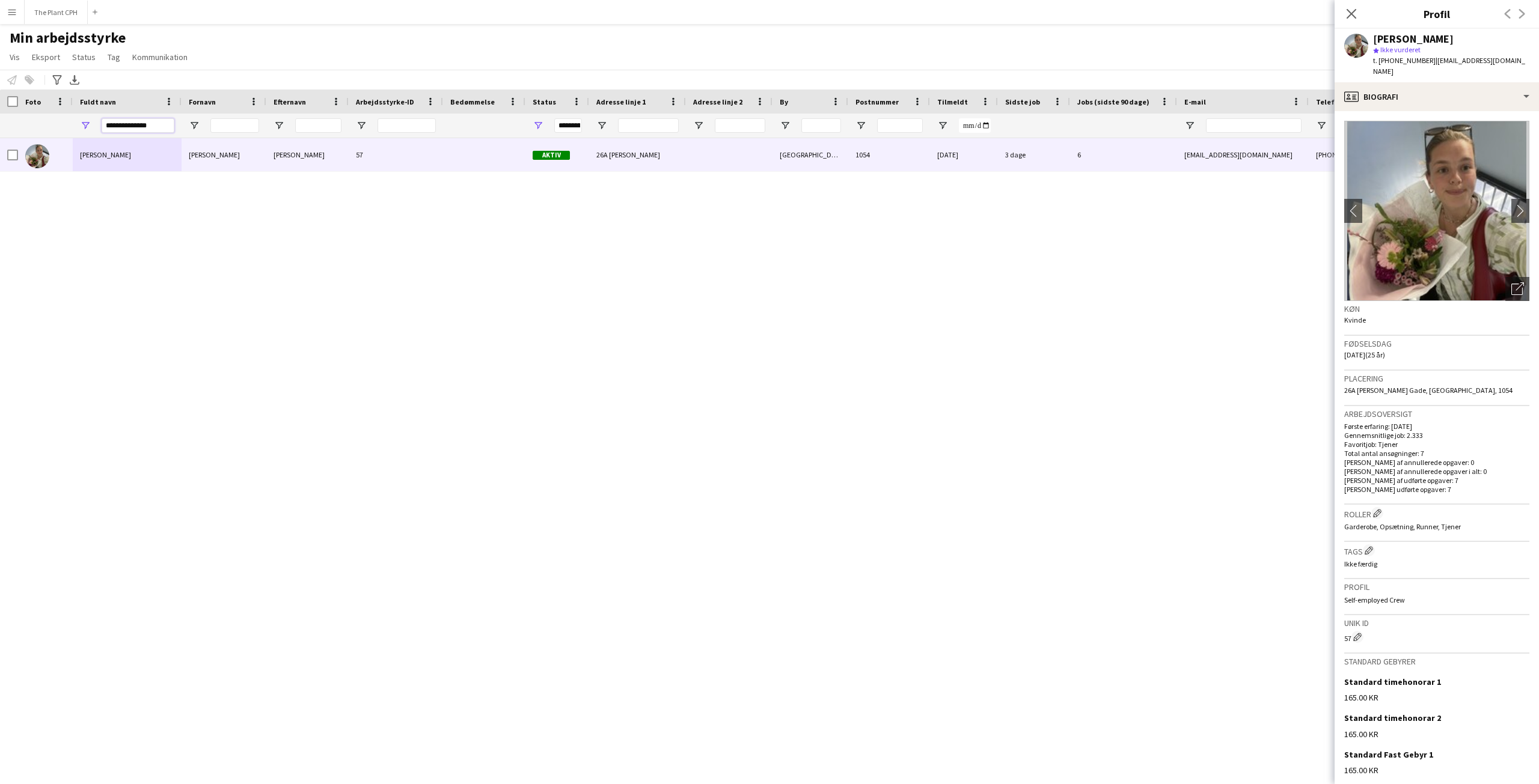
click at [128, 124] on input "**********" at bounding box center [137, 125] width 73 height 14
paste input "****"
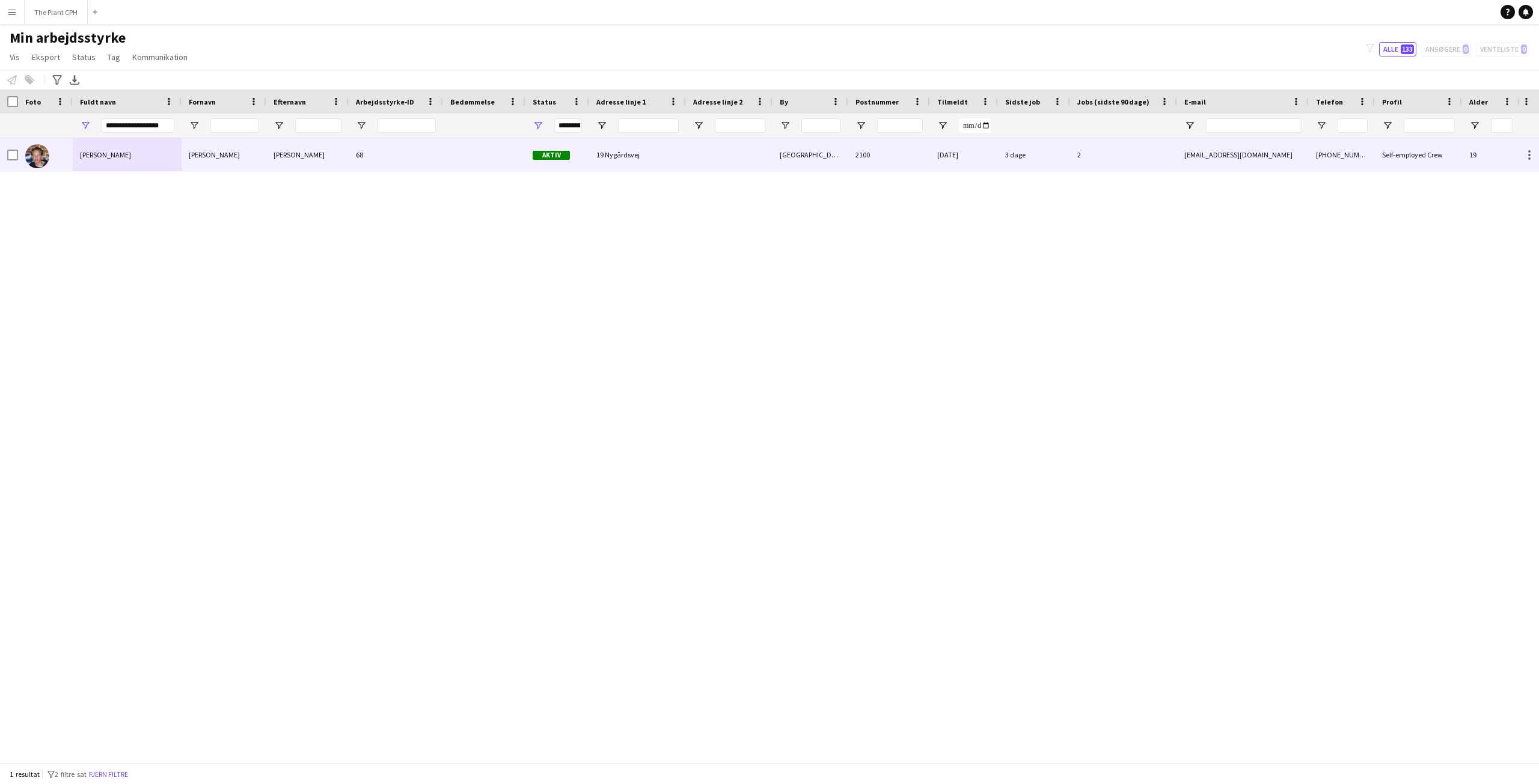
click at [116, 161] on div "[PERSON_NAME]" at bounding box center [127, 154] width 109 height 33
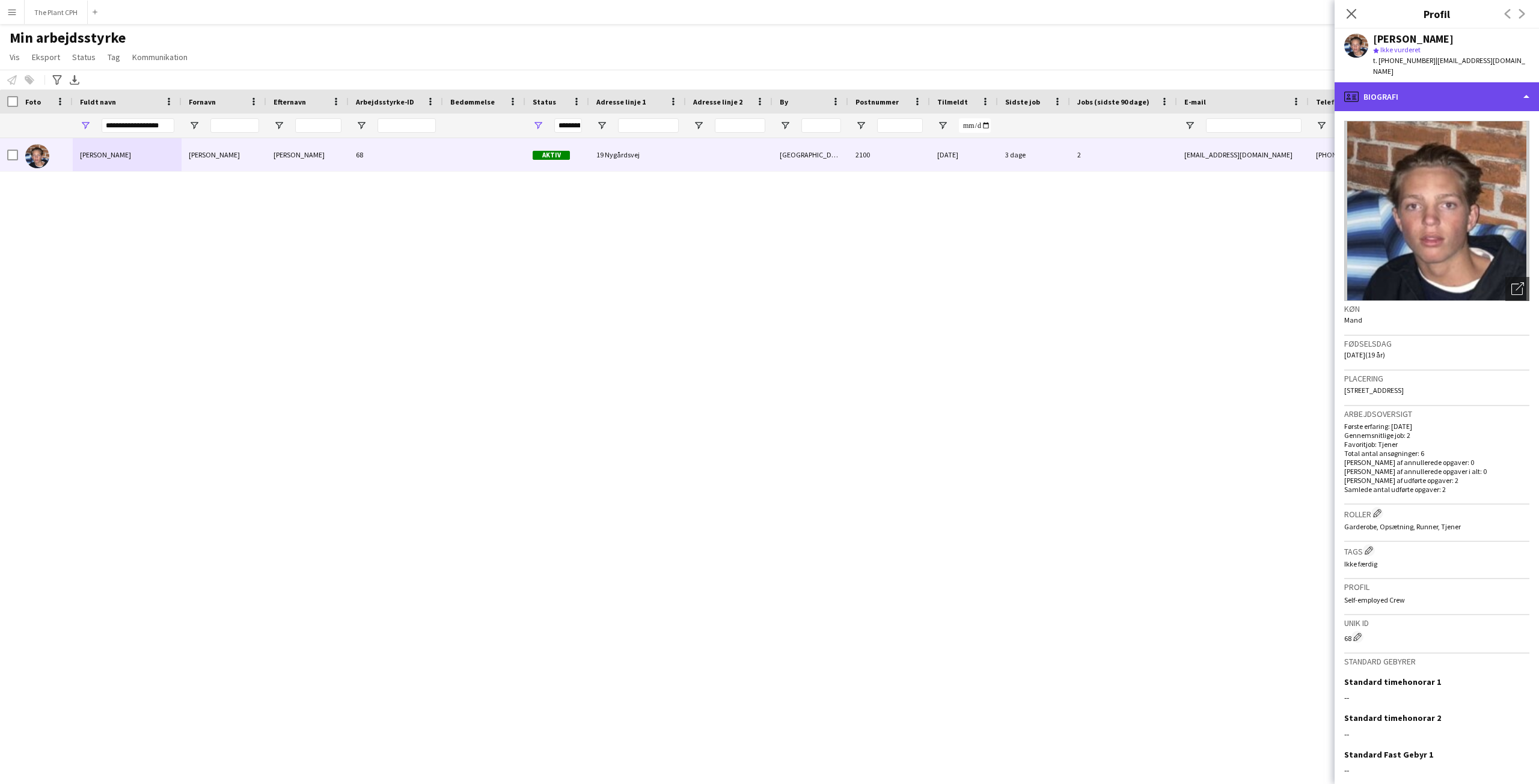
click at [1443, 85] on div "profile Biografi" at bounding box center [1437, 97] width 204 height 29
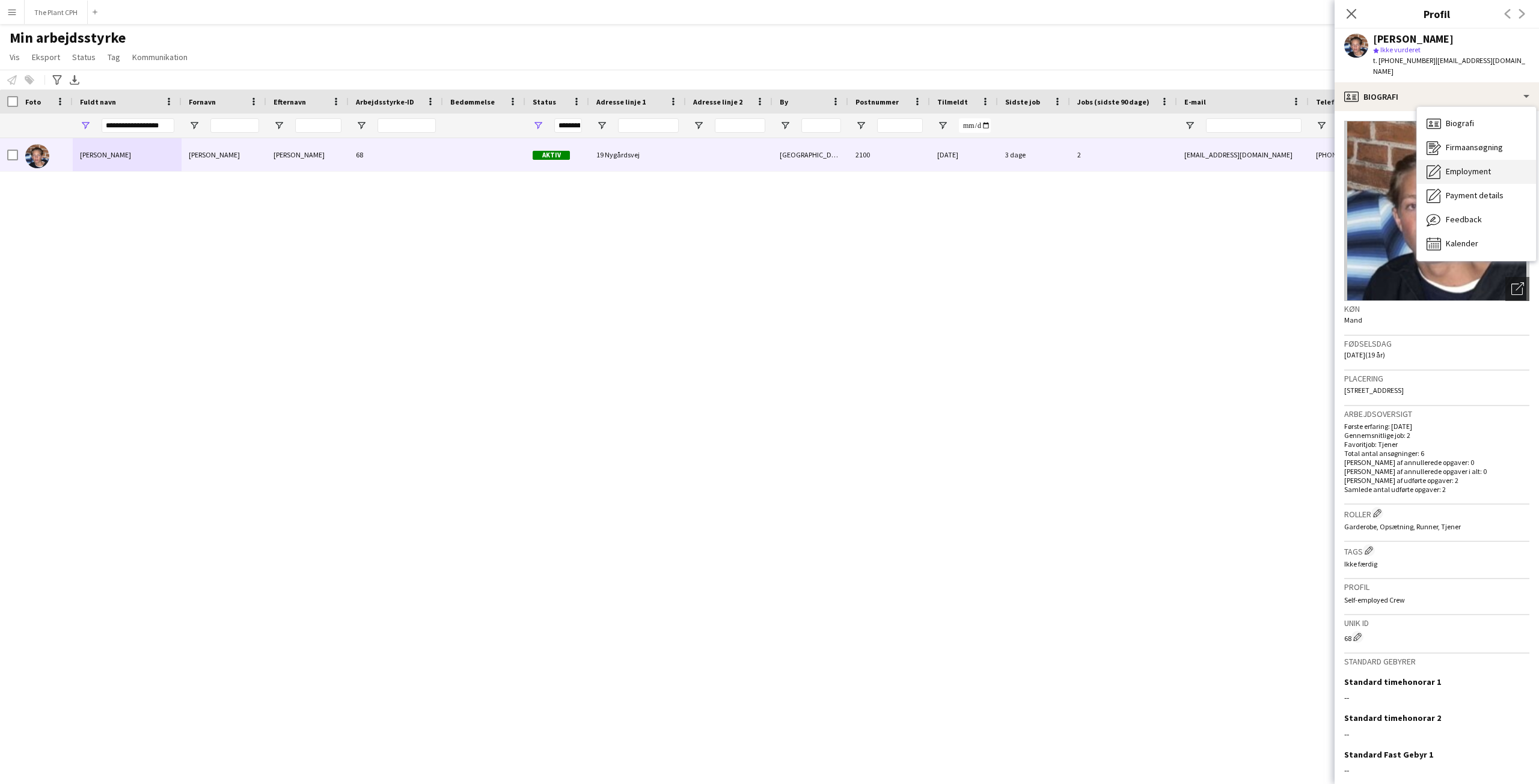
click at [1463, 166] on span "Employment" at bounding box center [1469, 170] width 45 height 11
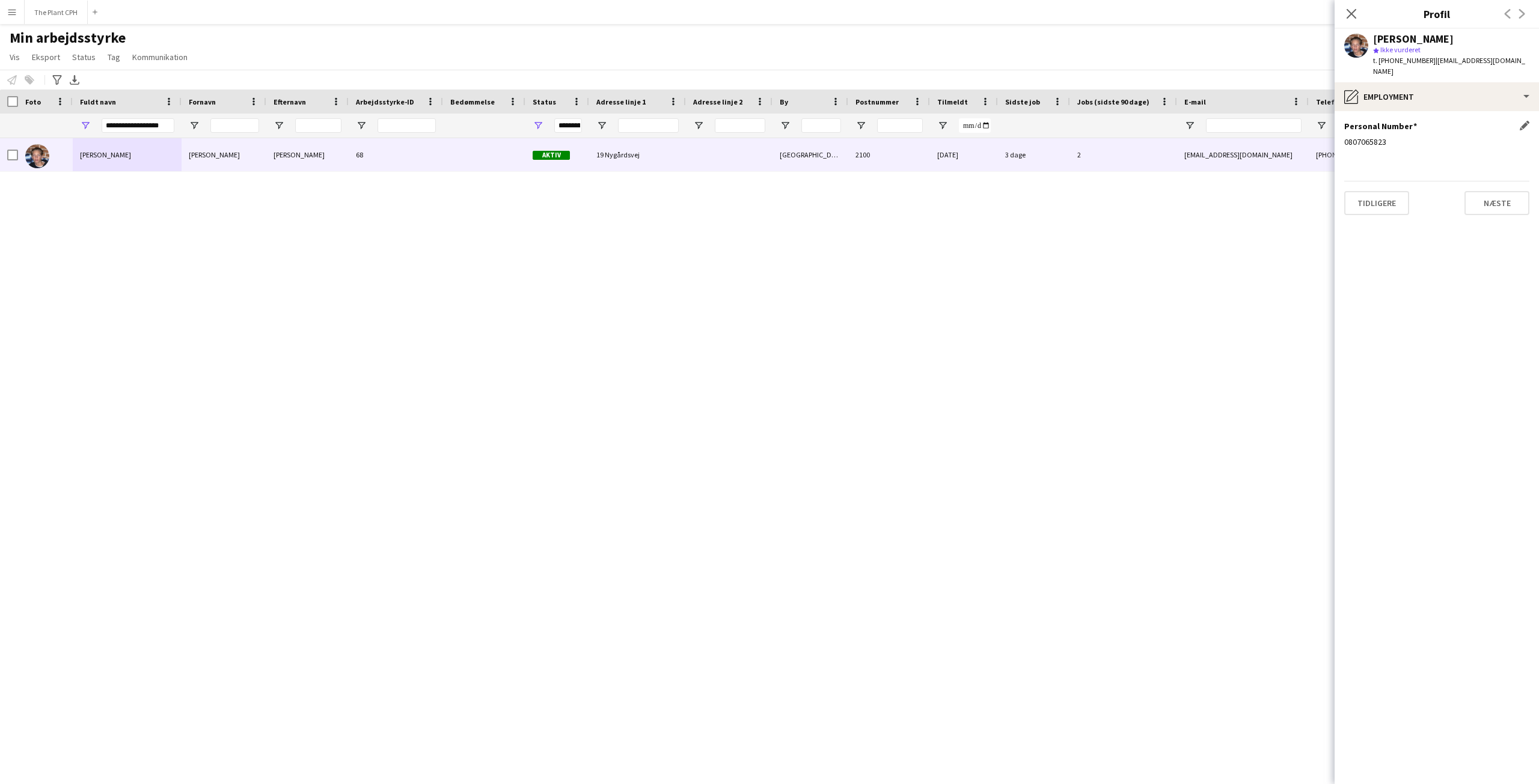
click at [1357, 137] on div "0807065823" at bounding box center [1437, 142] width 185 height 11
click at [1421, 40] on div "[PERSON_NAME]" at bounding box center [1414, 39] width 80 height 11
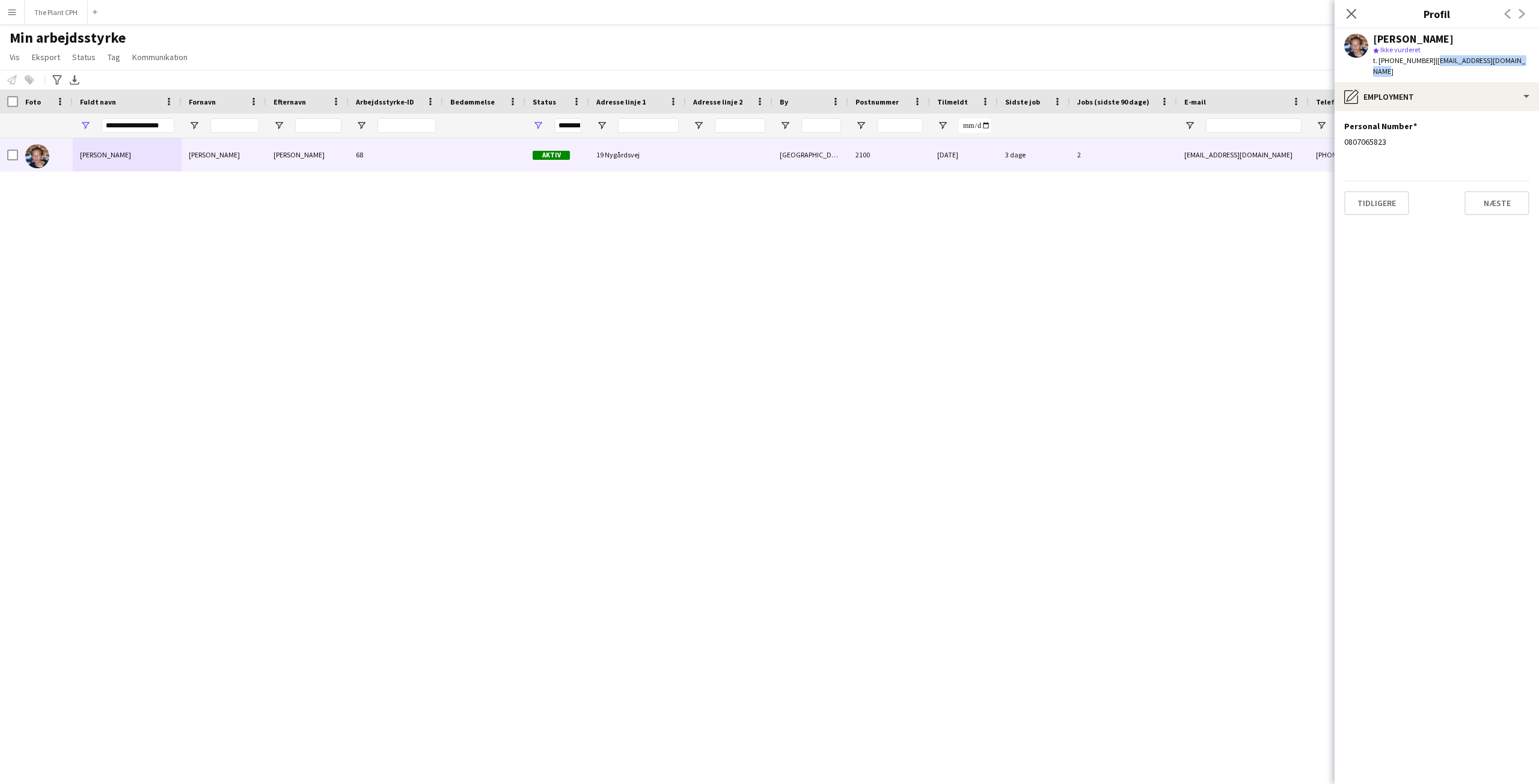
drag, startPoint x: 1424, startPoint y: 61, endPoint x: 1521, endPoint y: 56, distance: 97.1
click at [1521, 56] on div "[PERSON_NAME] star Ikke vurderet t. [PHONE_NUMBER] | [EMAIL_ADDRESS][DOMAIN_NAM…" at bounding box center [1437, 56] width 204 height 54
click at [1437, 92] on div "pencil4 Employment" at bounding box center [1437, 97] width 204 height 29
click at [1470, 190] on span "Payment details" at bounding box center [1475, 195] width 58 height 11
click at [1354, 173] on div "5479" at bounding box center [1437, 178] width 185 height 11
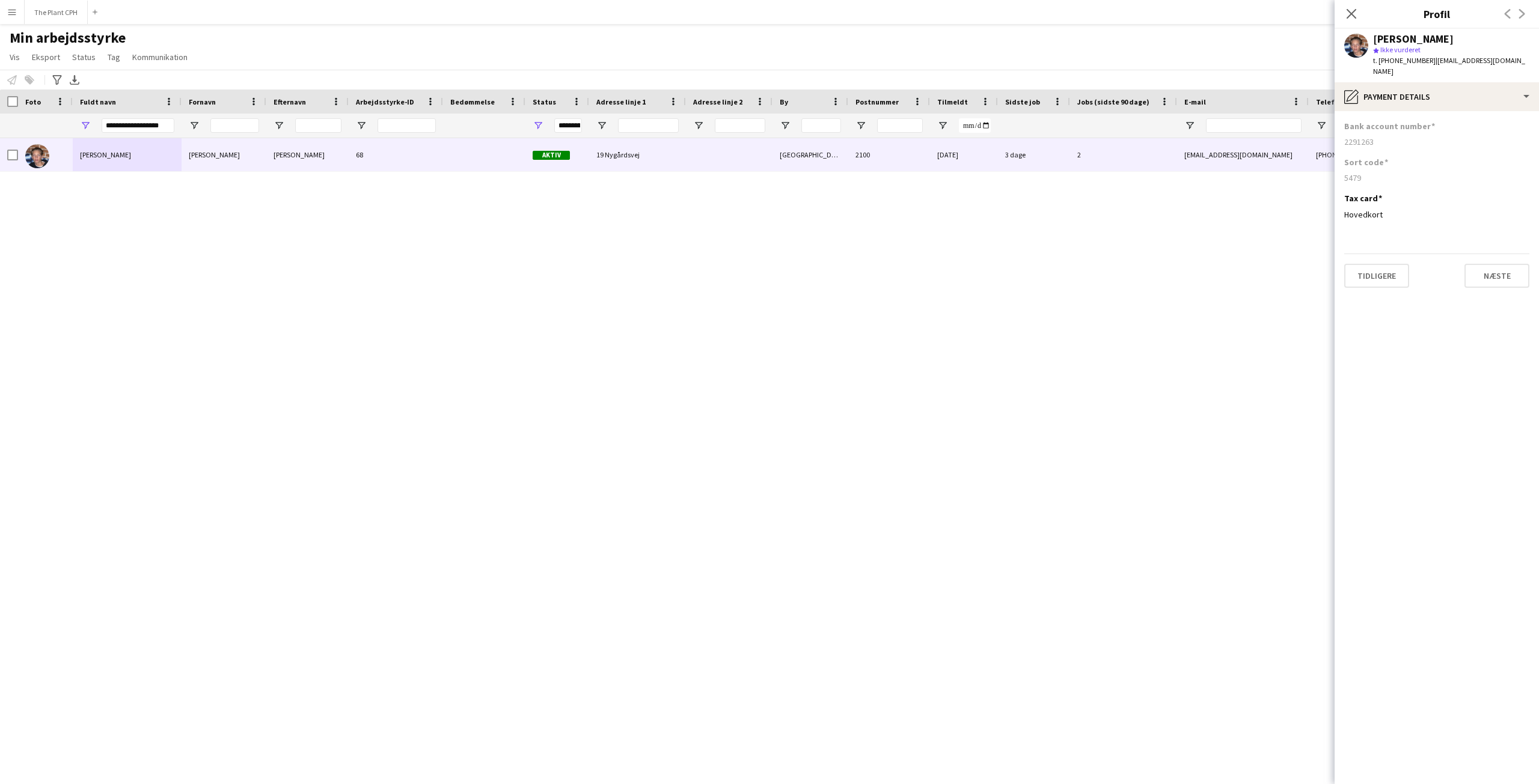
click at [1354, 173] on div "5479" at bounding box center [1437, 178] width 185 height 11
click at [1354, 137] on div "2291263" at bounding box center [1437, 142] width 185 height 11
click at [146, 126] on input "**********" at bounding box center [137, 125] width 73 height 14
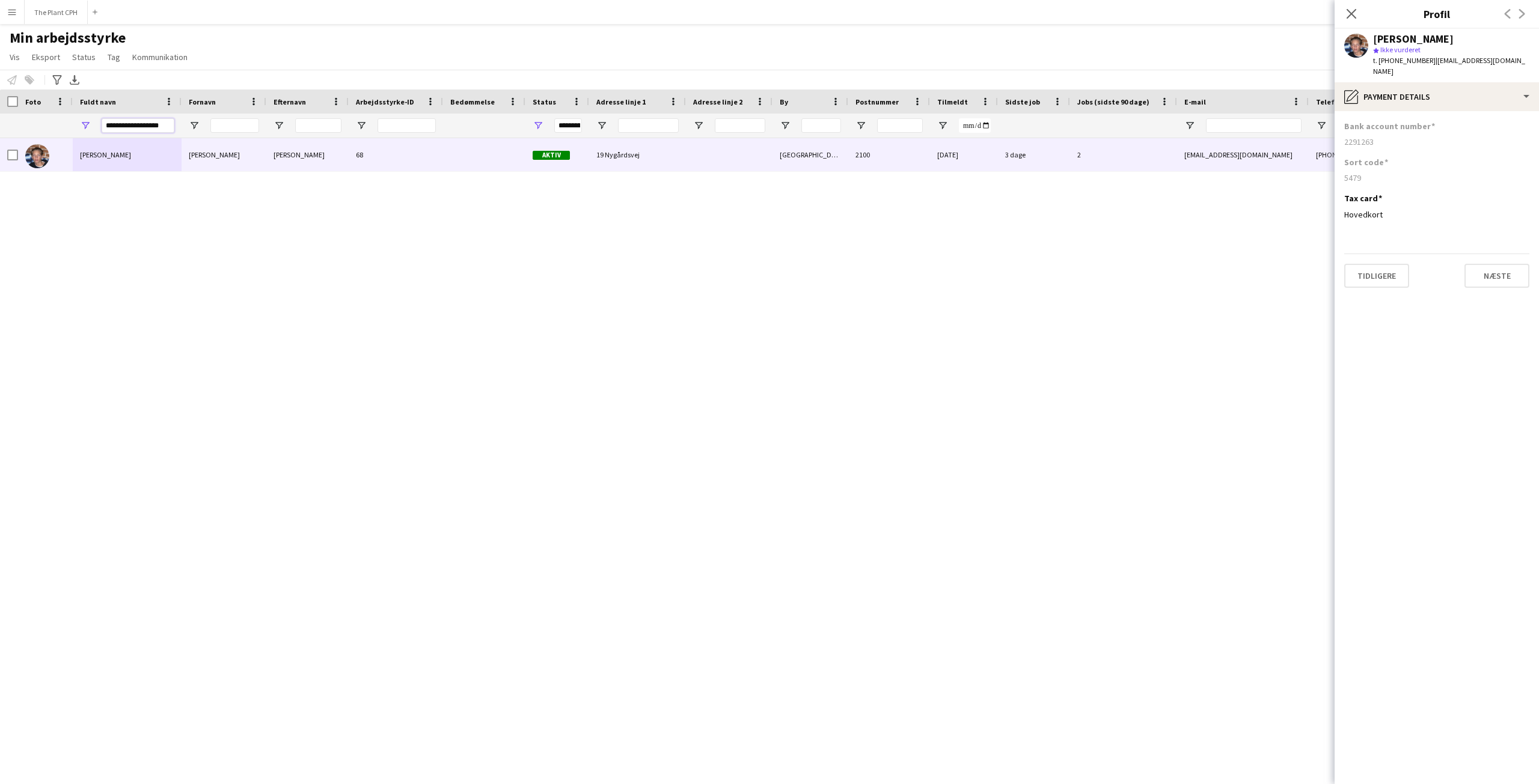
click at [146, 126] on input "**********" at bounding box center [137, 125] width 73 height 14
paste input "***"
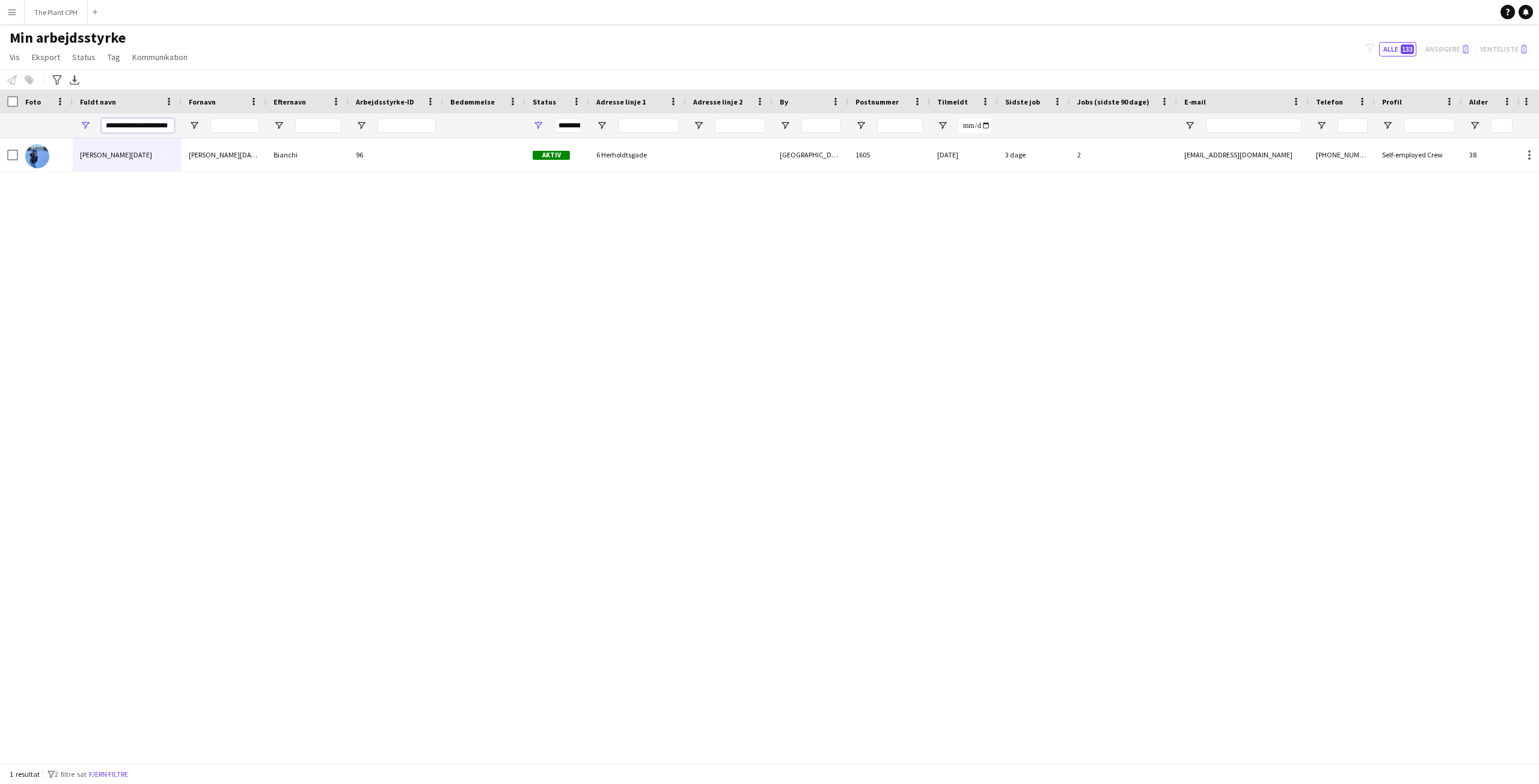
type input "**********"
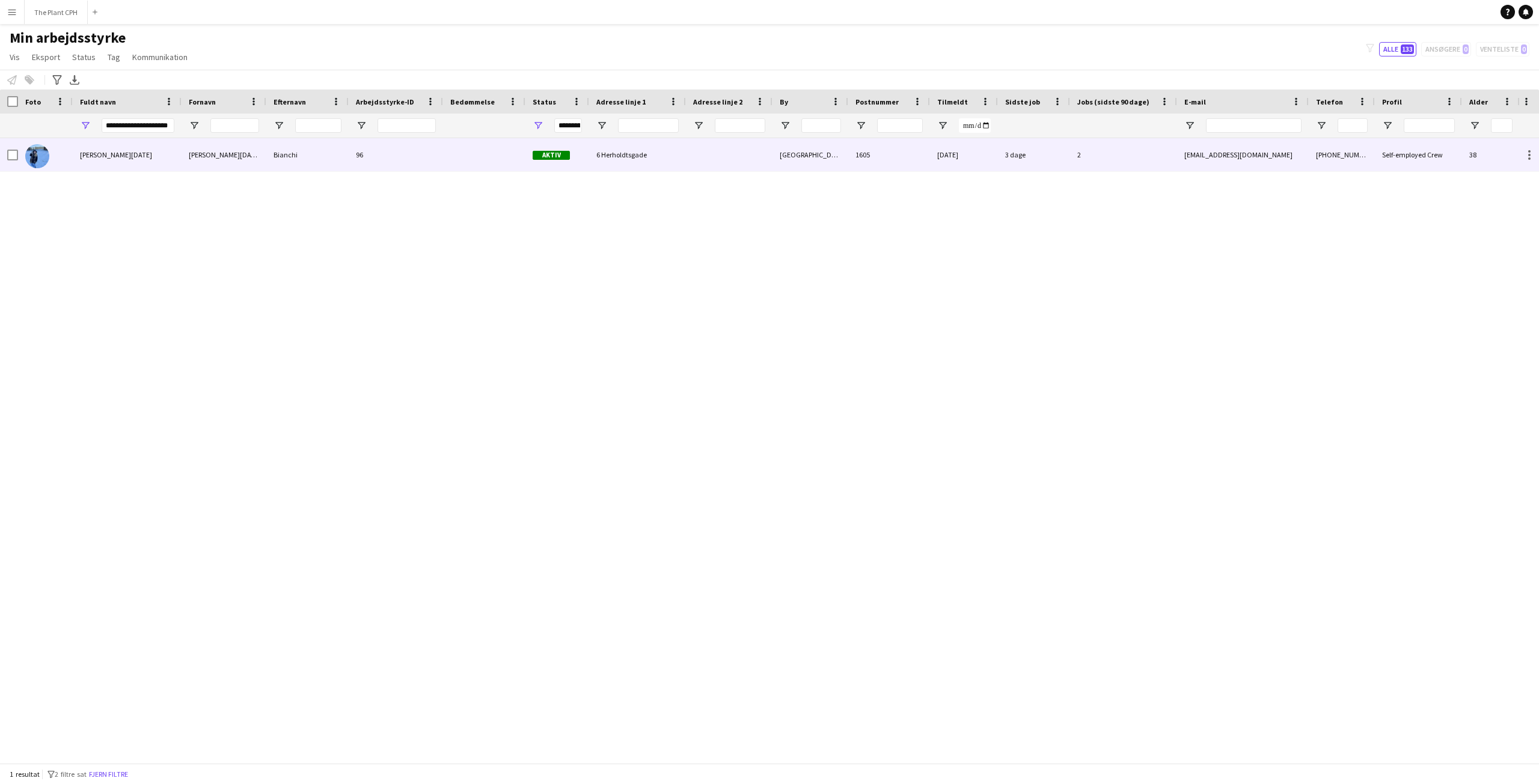
click at [125, 159] on span "[PERSON_NAME][DATE]" at bounding box center [116, 154] width 72 height 9
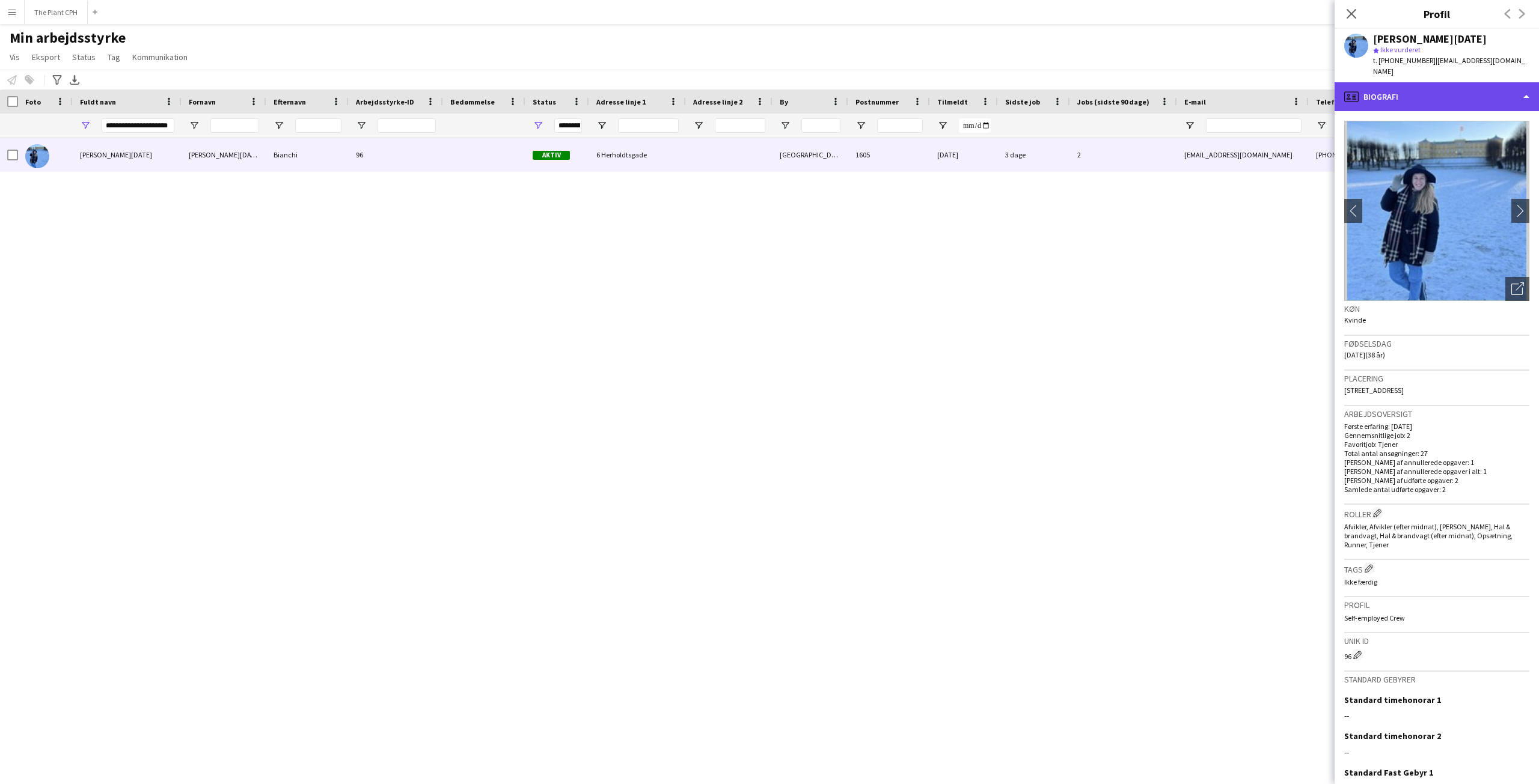
click at [1396, 84] on div "profile Biografi" at bounding box center [1437, 97] width 204 height 29
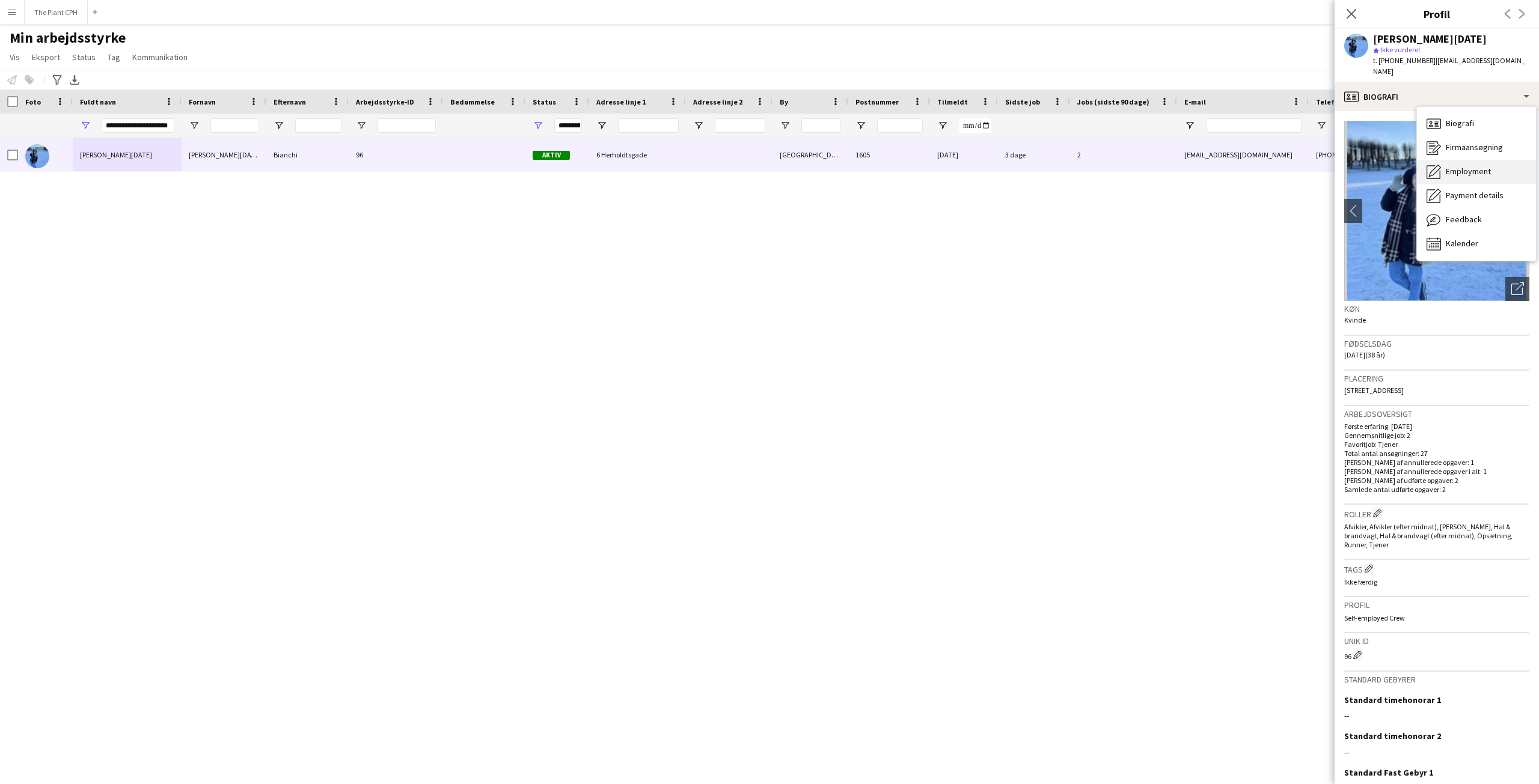
click at [1454, 166] on span "Employment" at bounding box center [1469, 170] width 45 height 11
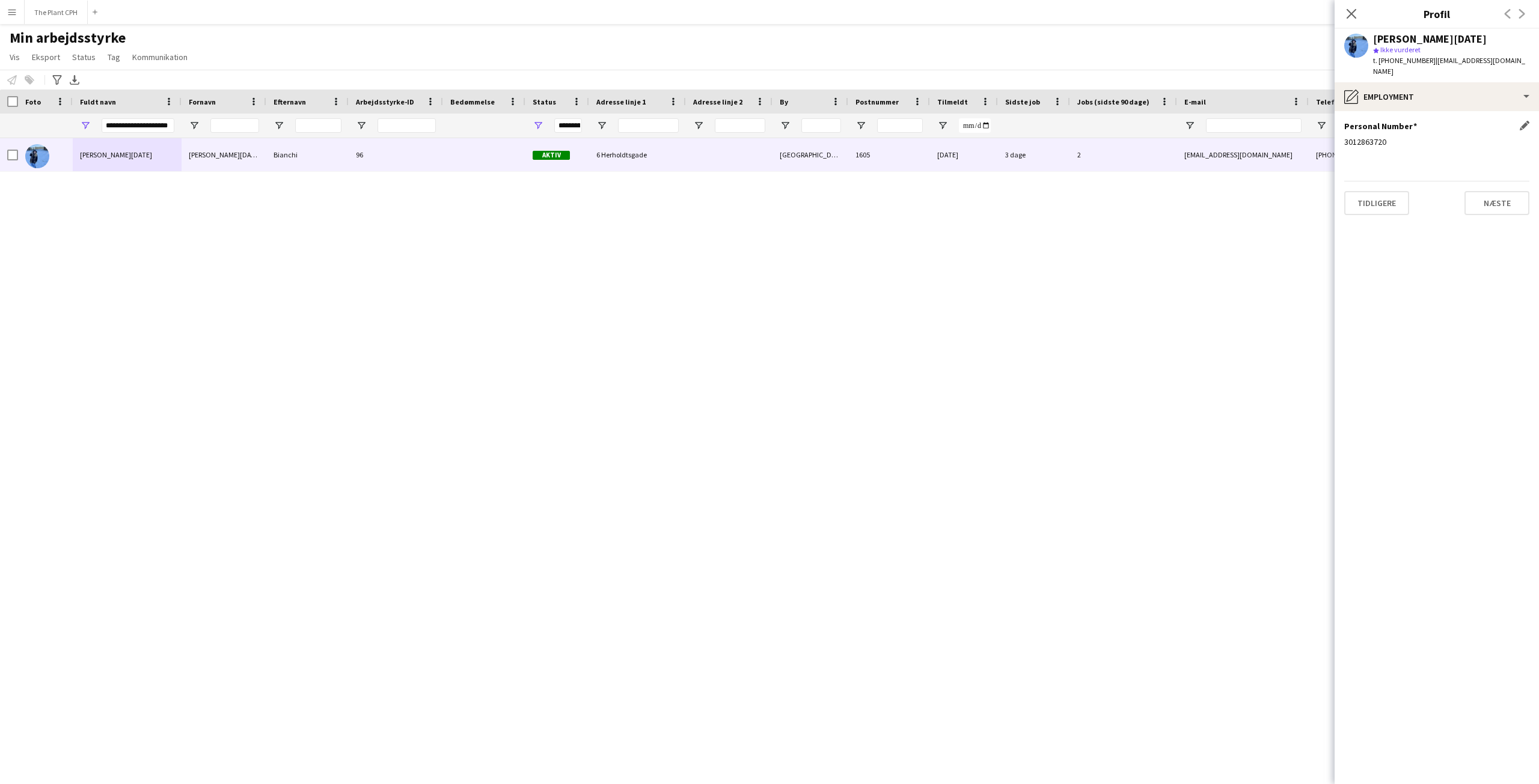
click at [1371, 137] on div "3012863720" at bounding box center [1437, 142] width 185 height 11
click at [1405, 37] on div "[PERSON_NAME][DATE]" at bounding box center [1430, 39] width 113 height 11
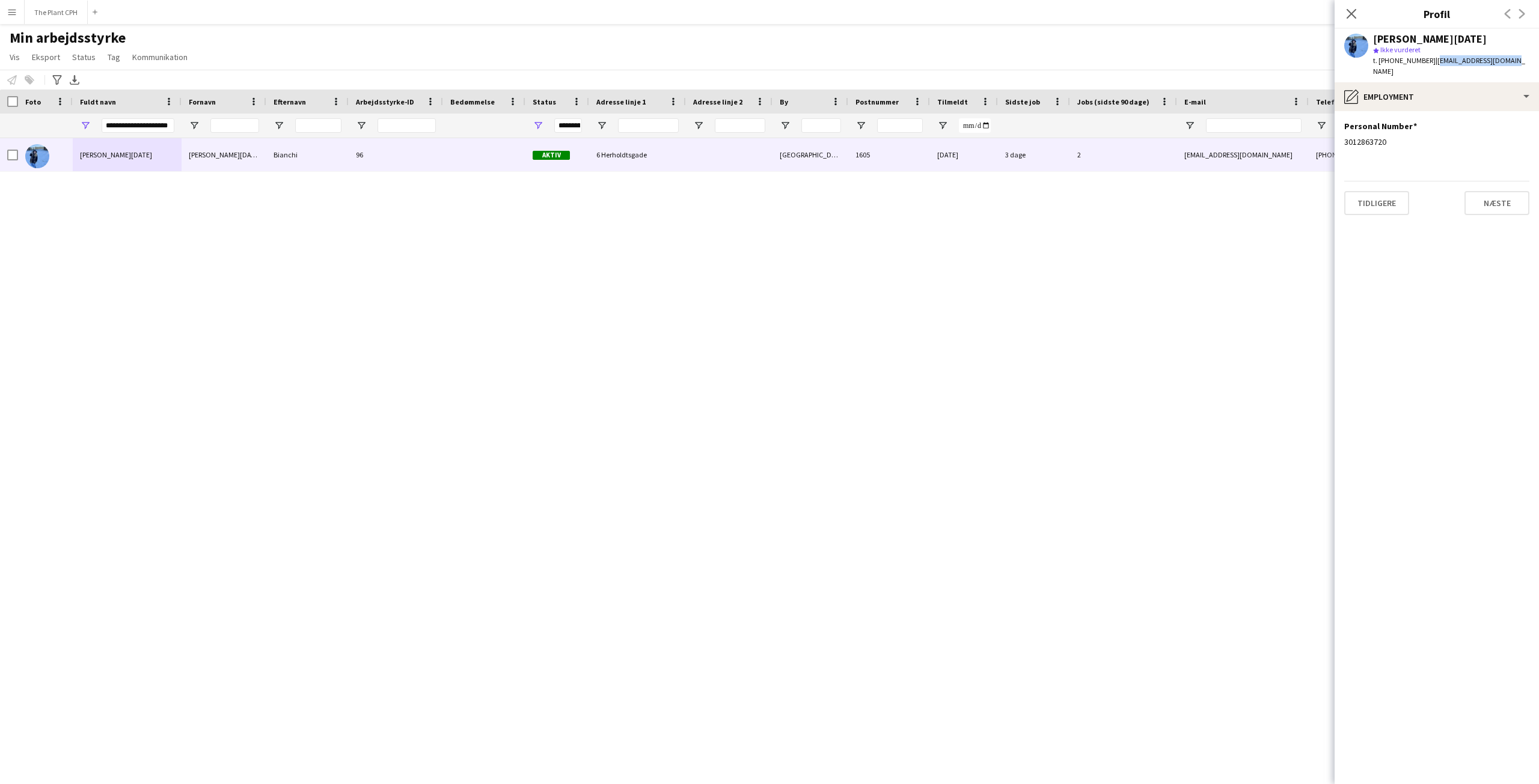
drag, startPoint x: 1423, startPoint y: 61, endPoint x: 1495, endPoint y: 58, distance: 72.1
click at [1495, 58] on div "[PERSON_NAME][DATE] star Ikke vurderet t. [PHONE_NUMBER] | [EMAIL_ADDRESS][DOMA…" at bounding box center [1437, 56] width 204 height 54
click at [1391, 89] on div "pencil4 Employment" at bounding box center [1437, 97] width 204 height 29
click at [1472, 190] on span "Payment details" at bounding box center [1475, 195] width 58 height 11
click at [1354, 173] on div "1551" at bounding box center [1437, 178] width 185 height 11
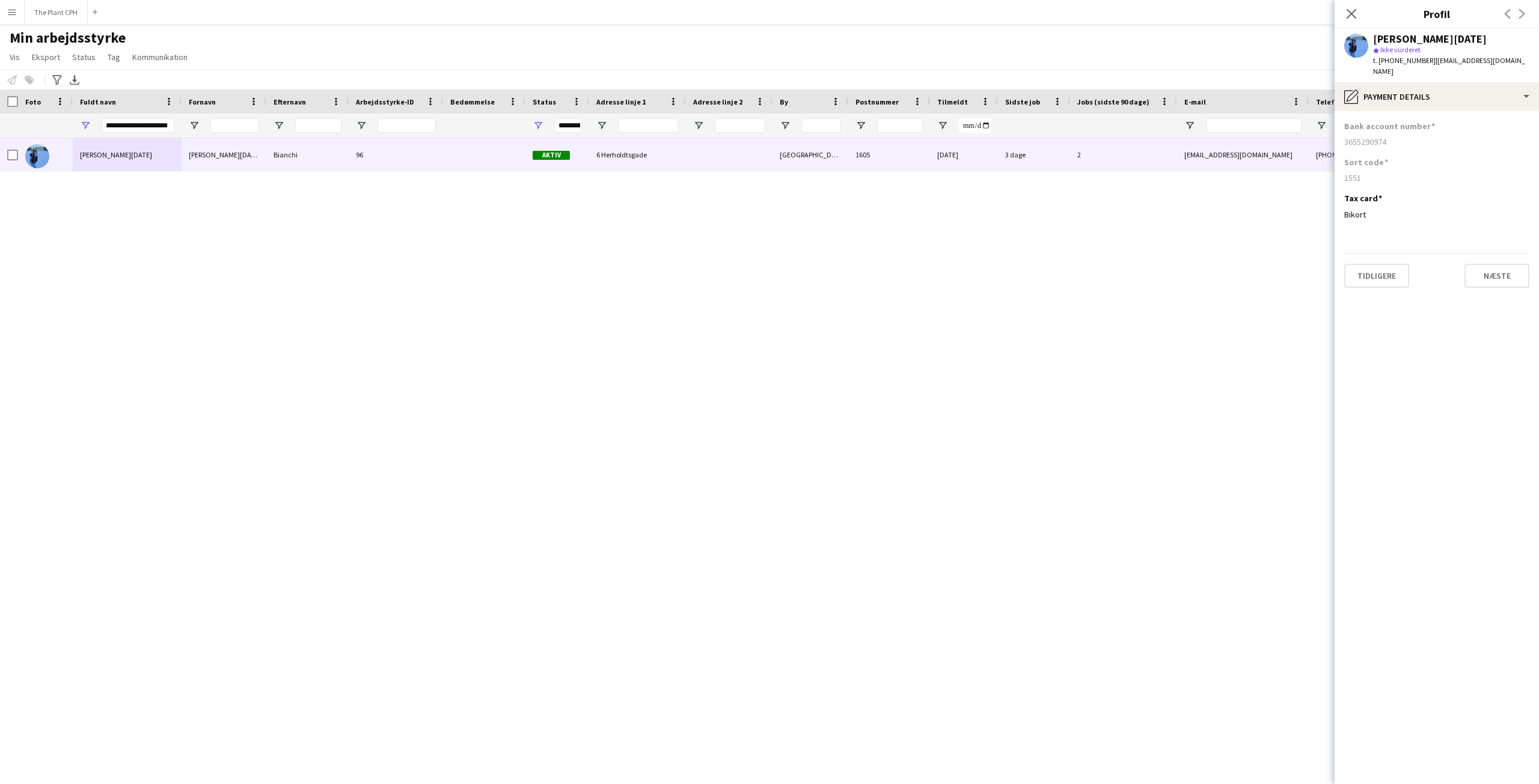
click at [1354, 173] on div "1551" at bounding box center [1437, 178] width 185 height 11
click at [1369, 137] on div "3655290974" at bounding box center [1437, 142] width 185 height 11
